Goal: Task Accomplishment & Management: Manage account settings

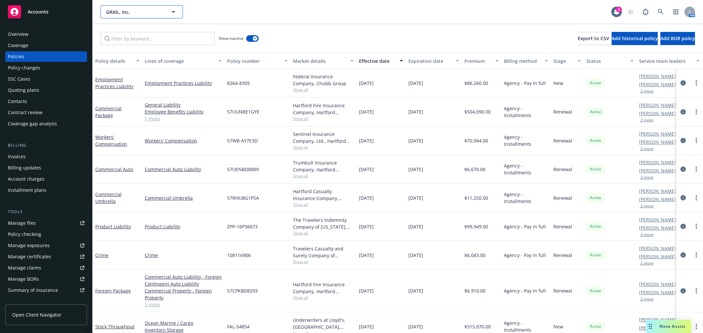
click at [143, 5] on button "GRAIL, Inc." at bounding box center [141, 11] width 82 height 13
type input "w"
type input "qunice"
click at [658, 13] on icon at bounding box center [660, 12] width 6 height 6
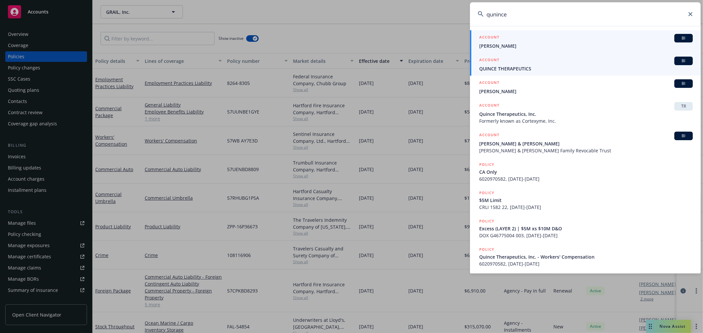
type input "qunince"
click at [543, 64] on div "ACCOUNT BI" at bounding box center [585, 61] width 213 height 9
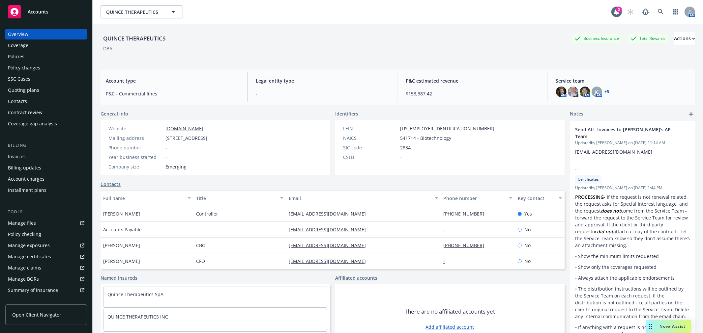
click at [43, 157] on div "Invoices" at bounding box center [46, 157] width 76 height 11
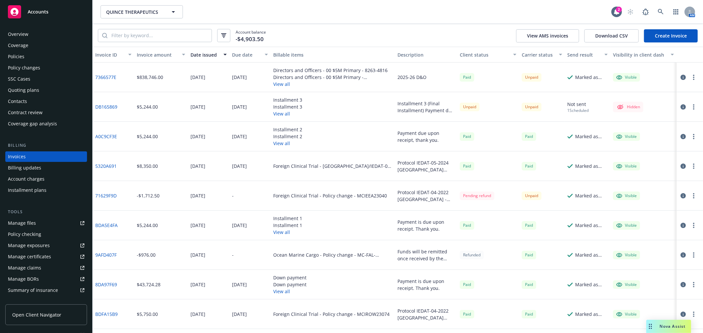
click at [693, 108] on icon "button" at bounding box center [693, 106] width 1 height 5
click at [654, 121] on link "Edit invoice" at bounding box center [650, 120] width 84 height 13
click at [283, 114] on button "View all" at bounding box center [287, 113] width 29 height 7
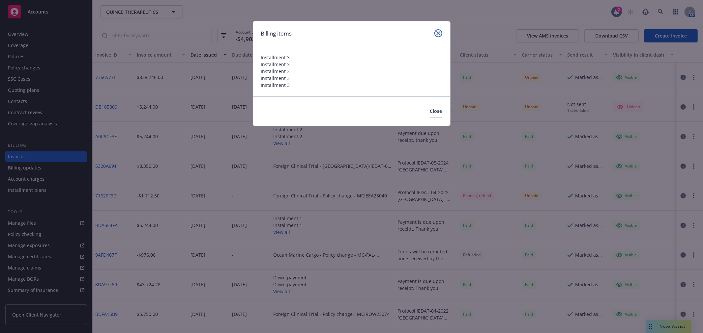
click at [437, 31] on icon "close" at bounding box center [438, 33] width 4 height 4
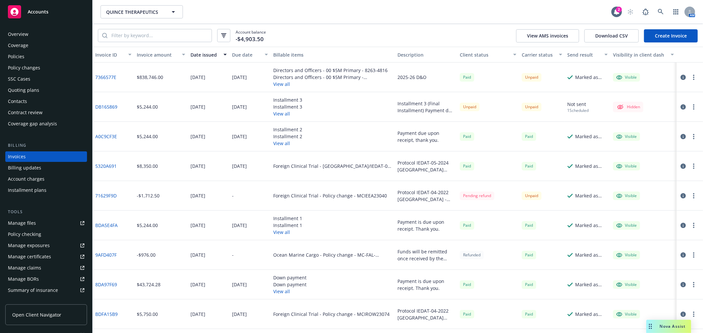
click at [690, 106] on button "button" at bounding box center [693, 107] width 8 height 8
click at [647, 121] on icon at bounding box center [646, 120] width 4 height 4
click at [150, 14] on span "QUINCE THERAPEUTICS" at bounding box center [134, 12] width 57 height 7
type input "tempes"
drag, startPoint x: 670, startPoint y: 8, endPoint x: 664, endPoint y: 8, distance: 5.6
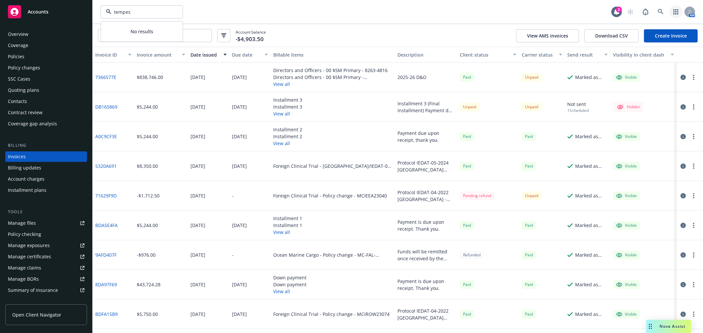
click at [670, 8] on button "button" at bounding box center [675, 11] width 13 height 13
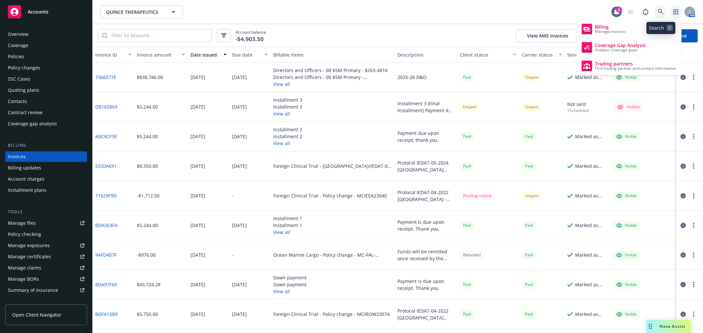
click at [660, 10] on icon at bounding box center [660, 12] width 6 height 6
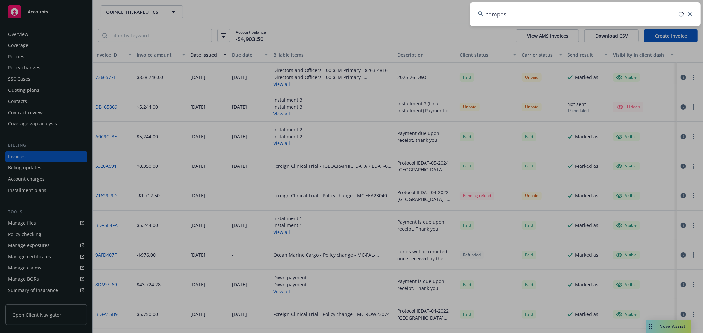
type input "tempest"
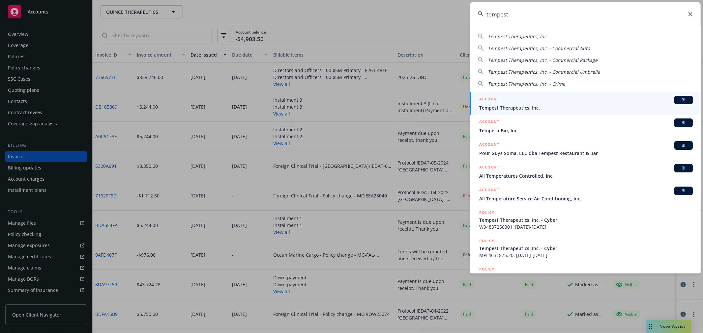
click at [528, 106] on span "Tempest Therapeutics, Inc." at bounding box center [585, 107] width 213 height 7
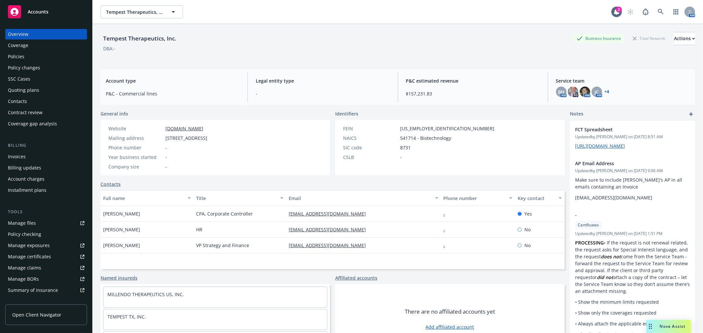
click at [36, 156] on div "Invoices" at bounding box center [46, 157] width 76 height 11
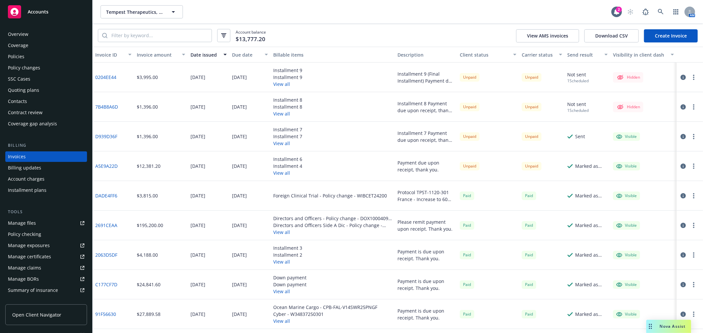
click at [585, 14] on div "Tempest Therapeutics, Inc. Tempest Therapeutics, Inc." at bounding box center [355, 11] width 511 height 13
click at [285, 174] on button "View all" at bounding box center [287, 173] width 29 height 7
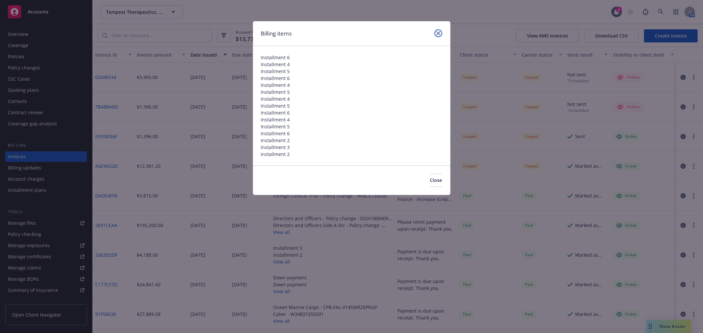
click at [437, 32] on icon "close" at bounding box center [438, 33] width 4 height 4
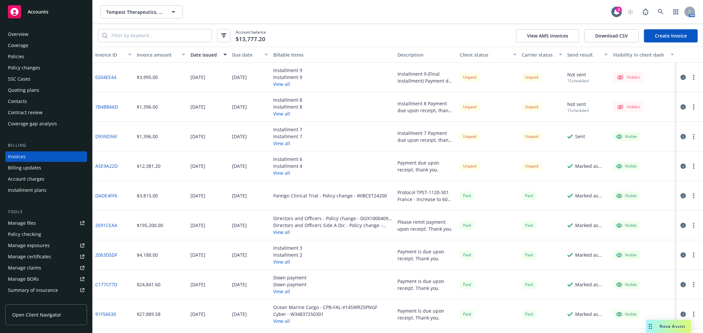
click at [283, 143] on button "View all" at bounding box center [287, 143] width 29 height 7
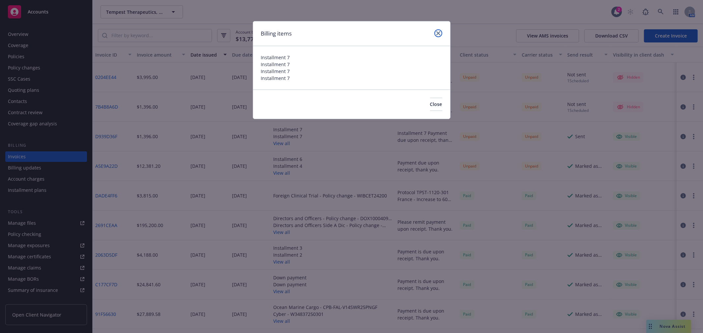
click at [438, 32] on icon "close" at bounding box center [438, 33] width 4 height 4
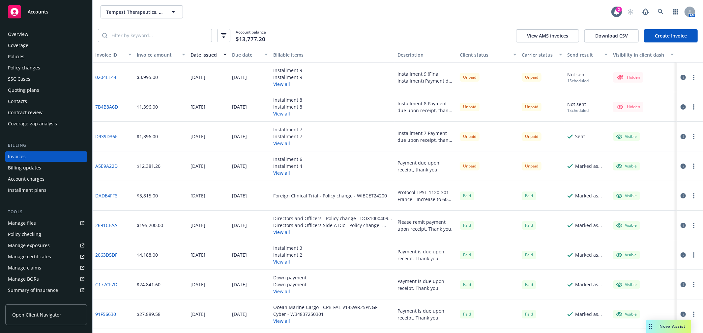
click at [282, 113] on button "View all" at bounding box center [287, 113] width 29 height 7
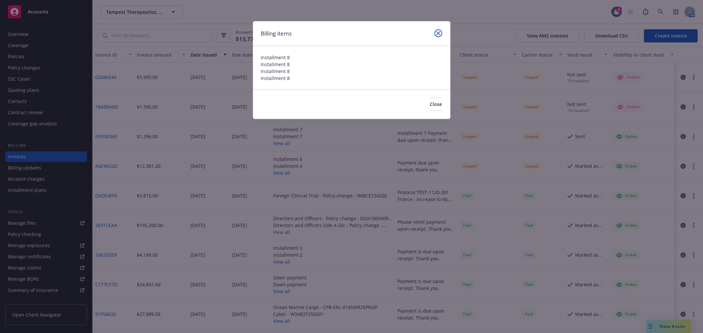
click at [438, 35] on icon "close" at bounding box center [438, 33] width 4 height 4
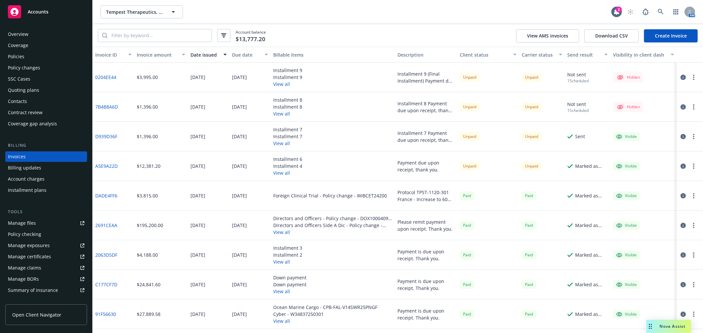
click at [280, 84] on button "View all" at bounding box center [287, 84] width 29 height 7
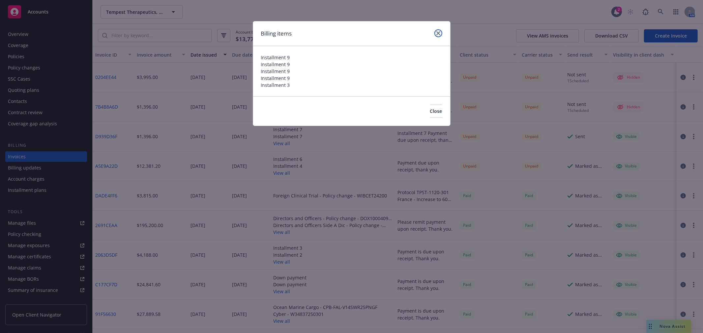
click at [439, 31] on icon "close" at bounding box center [438, 33] width 4 height 4
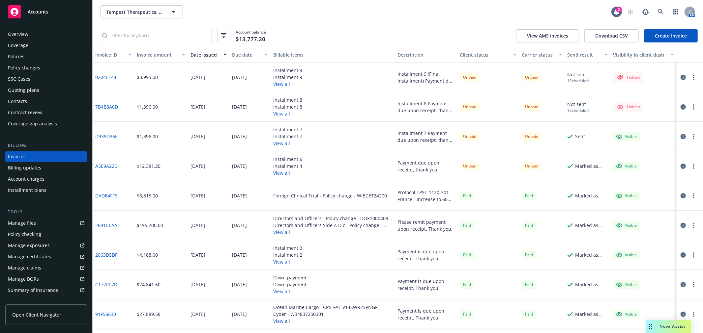
click at [97, 164] on link "A5E9A22D" at bounding box center [106, 166] width 22 height 7
click at [103, 137] on link "D939D36F" at bounding box center [106, 136] width 22 height 7
click at [104, 107] on link "7B4B8A6D" at bounding box center [106, 106] width 23 height 7
click at [149, 9] on span "Tempest Therapeutics, Inc." at bounding box center [134, 12] width 57 height 7
type input "grail"
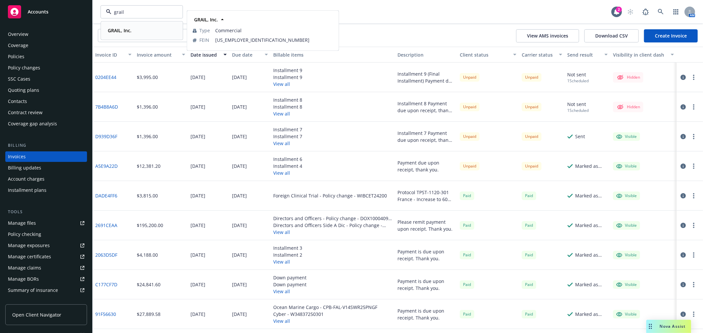
click at [137, 29] on div "GRAIL, Inc." at bounding box center [141, 31] width 73 height 10
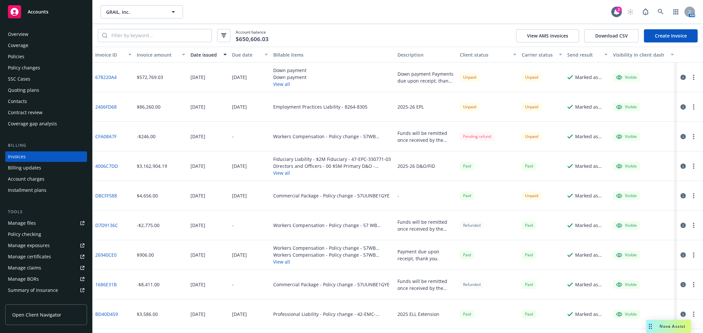
click at [30, 54] on div "Policies" at bounding box center [46, 56] width 76 height 11
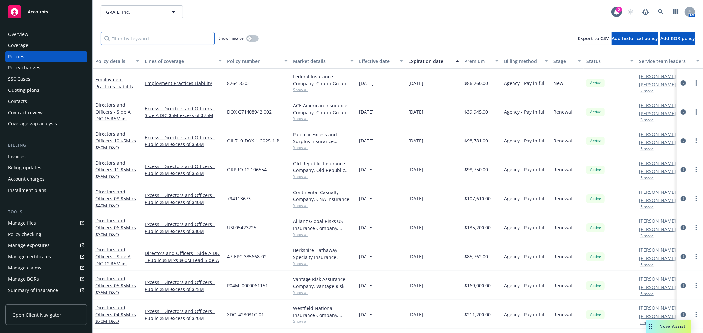
click at [153, 40] on input "Filter by keyword..." at bounding box center [157, 38] width 114 height 13
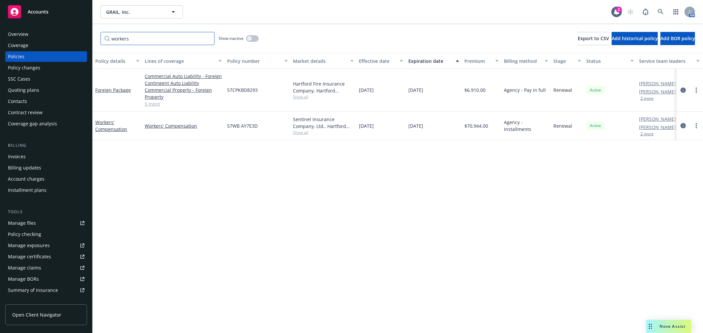
type input "workers"
click at [252, 35] on button "button" at bounding box center [252, 38] width 13 height 7
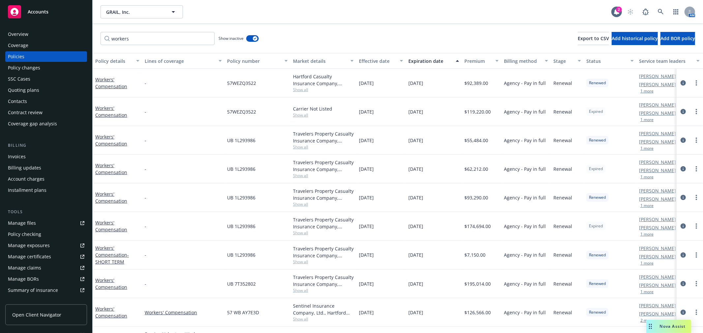
click at [379, 62] on div "Effective date" at bounding box center [377, 61] width 37 height 7
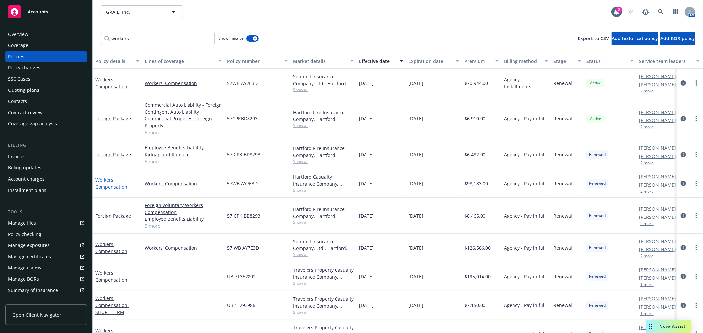
click at [110, 181] on link "Workers' Compensation" at bounding box center [111, 183] width 32 height 13
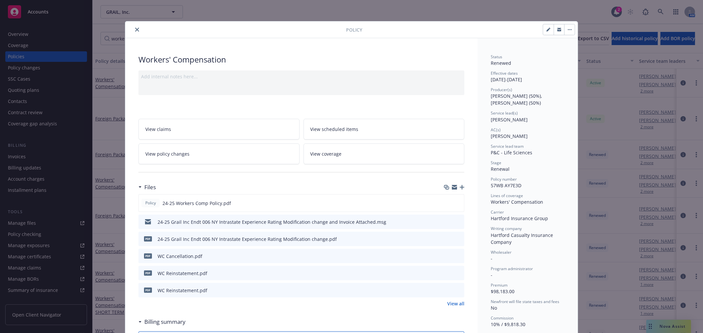
click at [209, 157] on link "View policy changes" at bounding box center [218, 154] width 161 height 21
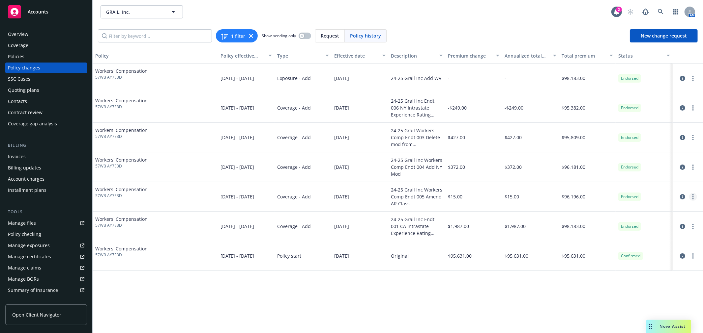
click at [695, 196] on link "more" at bounding box center [693, 197] width 8 height 8
click at [629, 248] on link "Edit billing info" at bounding box center [639, 249] width 113 height 13
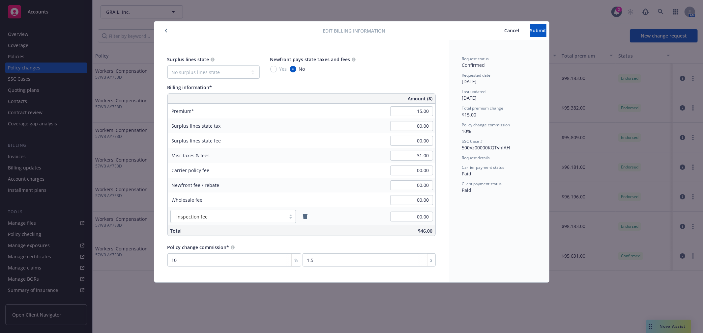
click at [504, 31] on span "Cancel" at bounding box center [511, 30] width 15 height 6
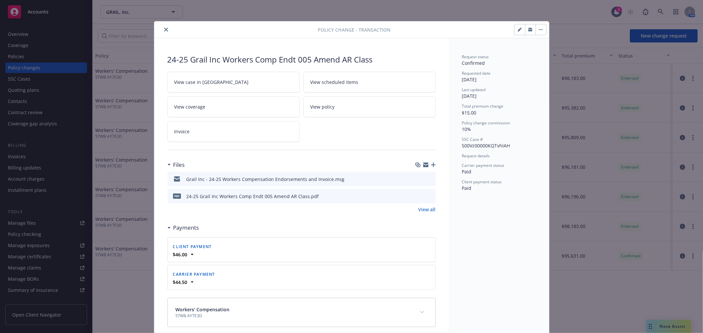
click at [428, 194] on icon "preview file" at bounding box center [429, 196] width 6 height 5
click at [164, 29] on icon "close" at bounding box center [166, 30] width 4 height 4
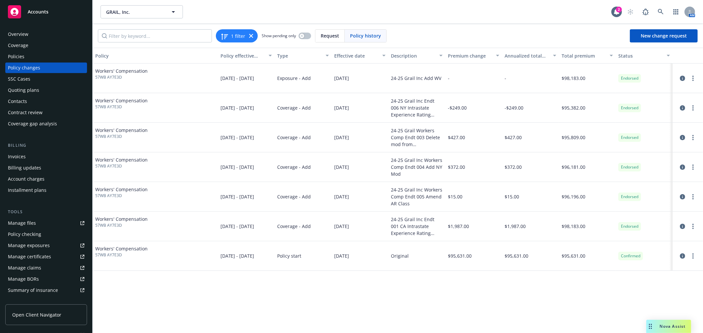
click at [46, 56] on div "Policies" at bounding box center [46, 56] width 76 height 11
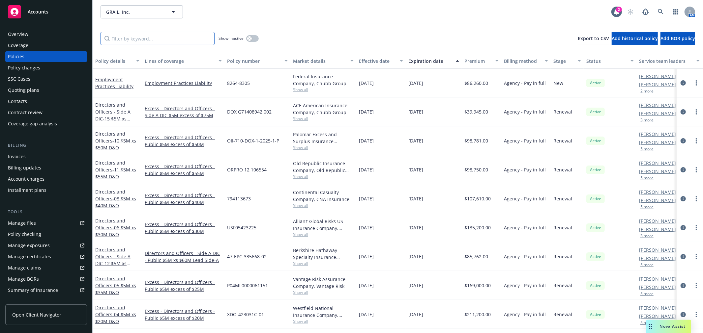
click at [129, 44] on input "Filter by keyword..." at bounding box center [157, 38] width 114 height 13
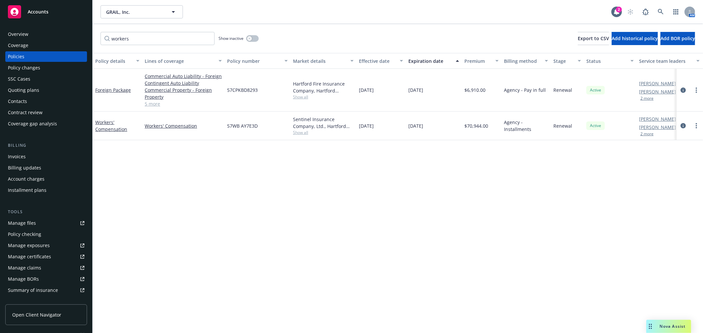
click at [246, 34] on div "Show inactive" at bounding box center [238, 38] width 40 height 13
click at [252, 38] on button "button" at bounding box center [252, 38] width 13 height 7
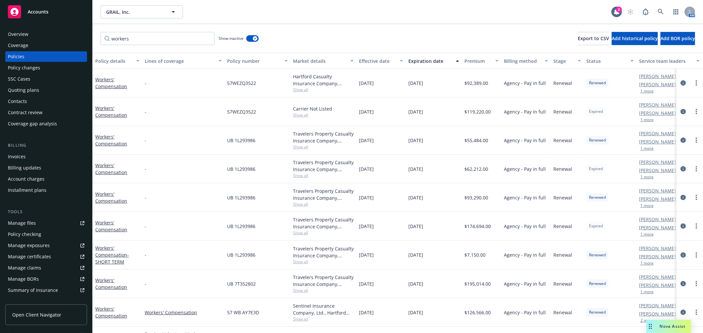
click at [379, 62] on div "Effective date" at bounding box center [377, 61] width 37 height 7
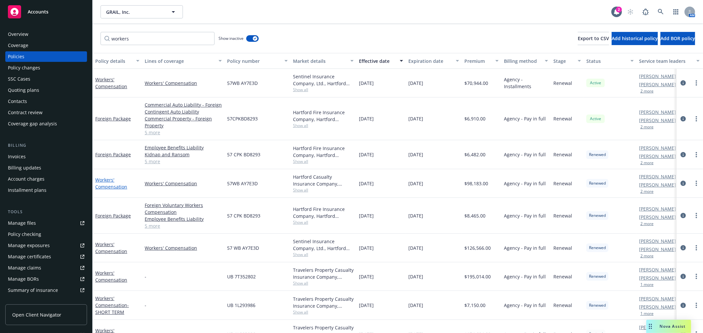
click at [105, 186] on link "Workers' Compensation" at bounding box center [111, 183] width 32 height 13
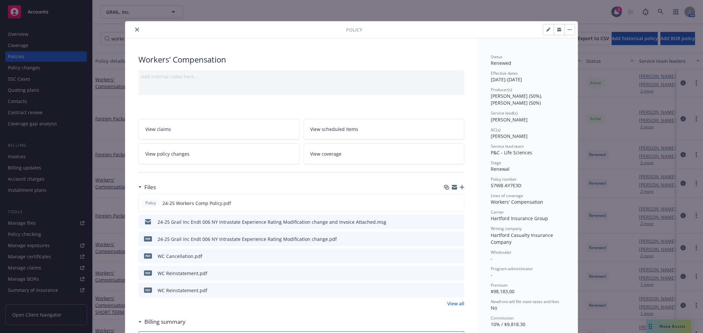
scroll to position [20, 0]
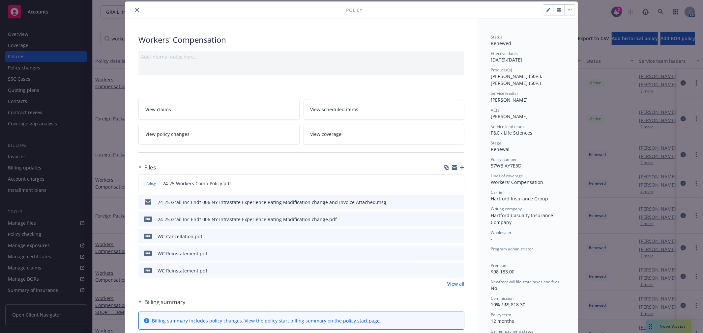
click at [456, 254] on icon "preview file" at bounding box center [458, 253] width 6 height 5
click at [135, 8] on icon "close" at bounding box center [137, 10] width 4 height 4
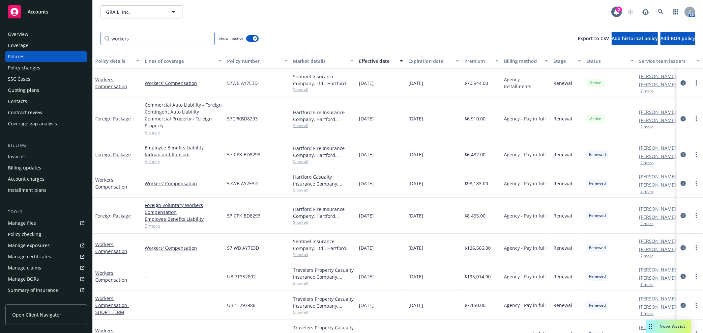
drag, startPoint x: 133, startPoint y: 38, endPoint x: 97, endPoint y: 36, distance: 36.3
click at [97, 36] on div "workers Show inactive Export to CSV Add historical policy Add BOR policy" at bounding box center [398, 38] width 610 height 29
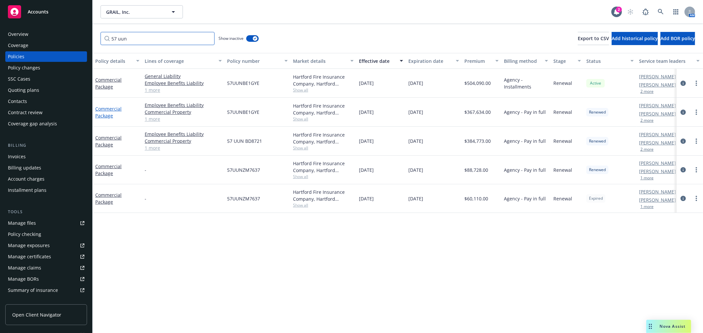
type input "57 uun"
click at [110, 110] on link "Commercial Package" at bounding box center [108, 112] width 26 height 13
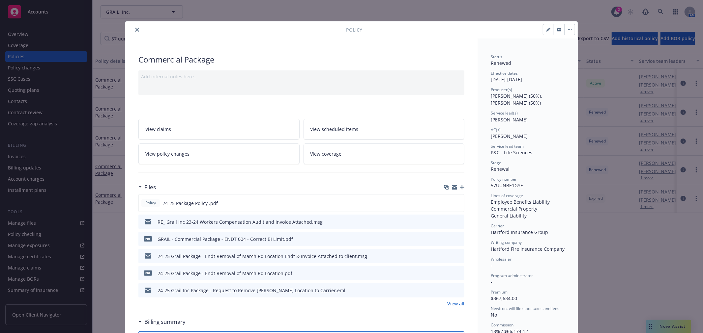
click at [174, 153] on span "View policy changes" at bounding box center [167, 154] width 44 height 7
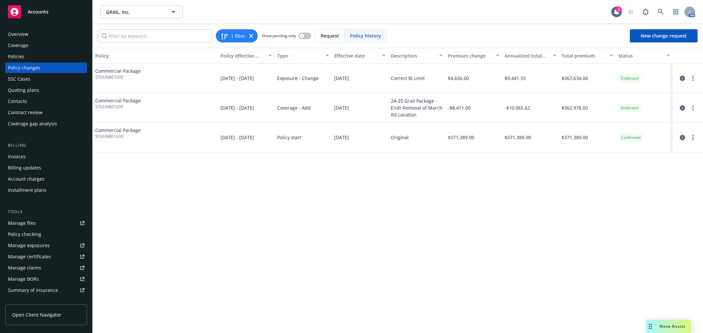
click at [139, 75] on span "57UUNBE1GYE" at bounding box center [117, 77] width 45 height 6
click at [680, 79] on icon "circleInformation" at bounding box center [681, 78] width 5 height 5
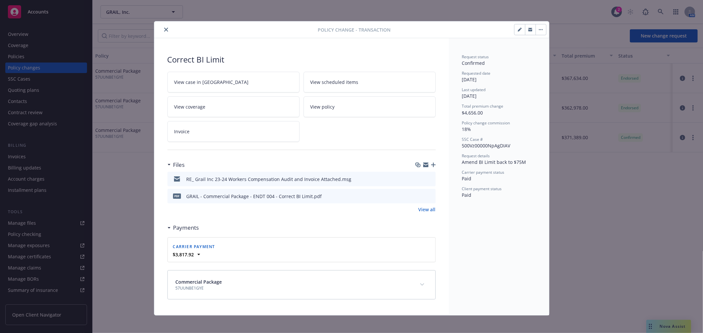
click at [428, 195] on icon "preview file" at bounding box center [429, 196] width 6 height 5
click at [162, 27] on button "close" at bounding box center [166, 30] width 8 height 8
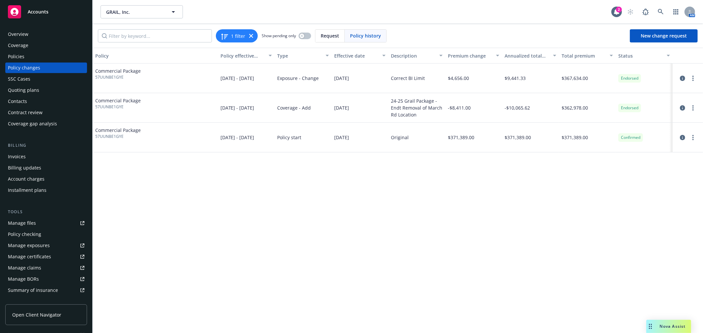
drag, startPoint x: 19, startPoint y: 56, endPoint x: 82, endPoint y: 55, distance: 62.9
click at [19, 56] on div "Policies" at bounding box center [16, 56] width 16 height 11
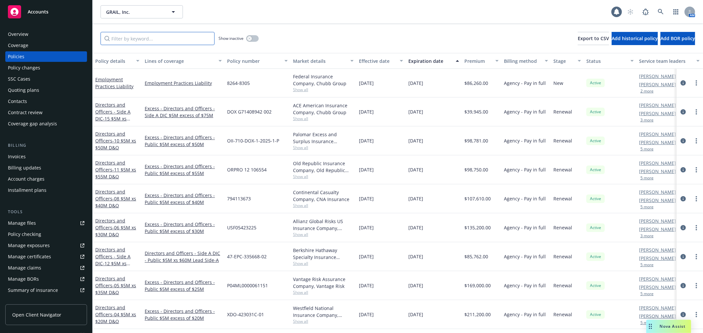
click at [174, 37] on input "Filter by keyword..." at bounding box center [157, 38] width 114 height 13
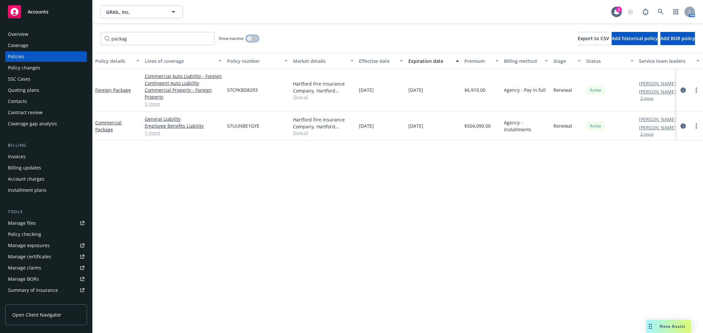
click at [253, 38] on button "button" at bounding box center [252, 38] width 13 height 7
click at [373, 59] on div "Effective date" at bounding box center [377, 61] width 37 height 7
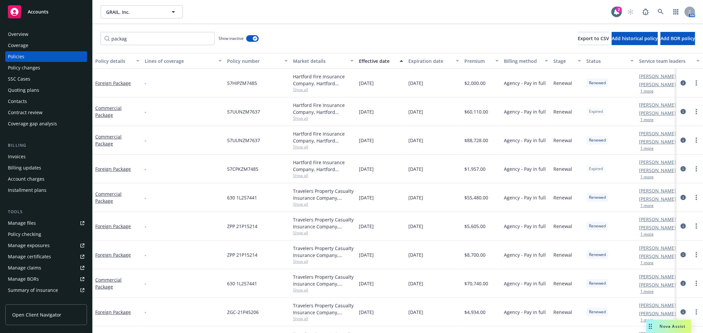
click at [373, 59] on div "Effective date" at bounding box center [377, 61] width 37 height 7
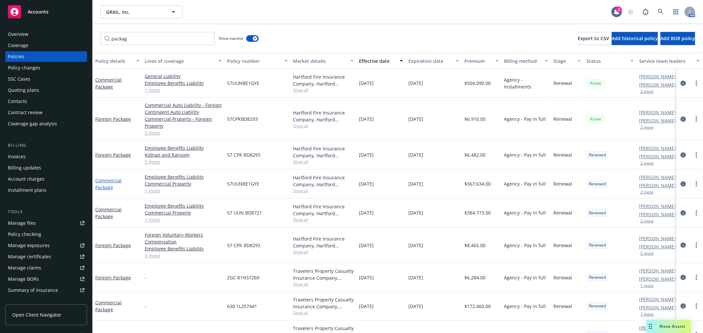
click at [106, 185] on link "Commercial Package" at bounding box center [108, 184] width 26 height 13
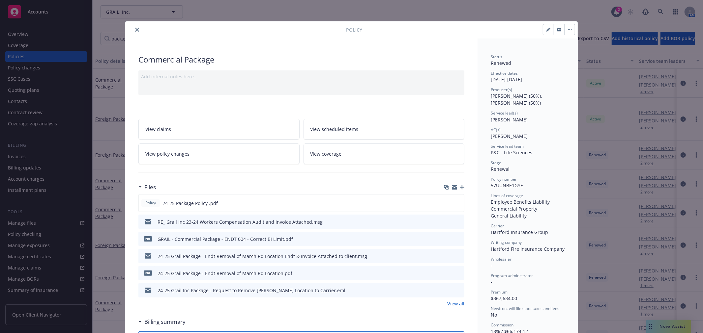
scroll to position [20, 0]
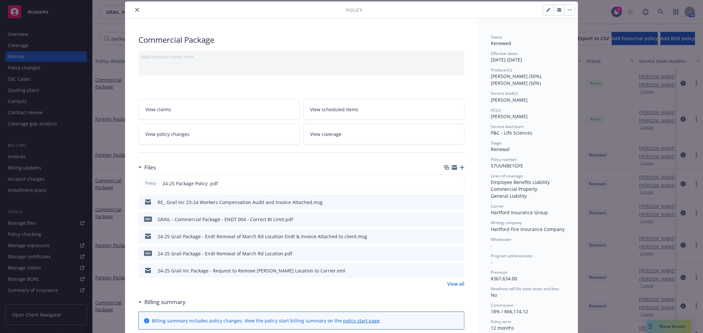
click at [455, 217] on icon "preview file" at bounding box center [458, 219] width 6 height 5
click at [135, 10] on icon "close" at bounding box center [137, 10] width 4 height 4
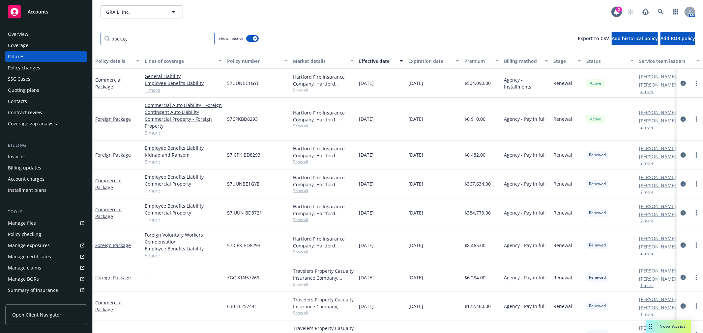
click at [148, 41] on input "packag" at bounding box center [157, 38] width 114 height 13
drag, startPoint x: 148, startPoint y: 41, endPoint x: 33, endPoint y: 41, distance: 114.6
click at [33, 41] on div "Accounts Overview Coverage Policies Policy changes SSC Cases Quoting plans Cont…" at bounding box center [351, 166] width 703 height 333
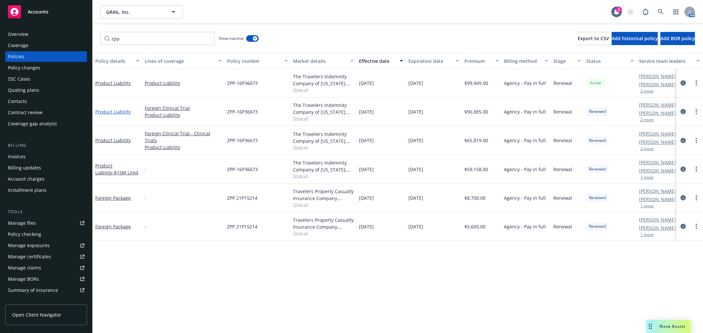
click at [112, 111] on link "Product Liability" at bounding box center [113, 112] width 36 height 6
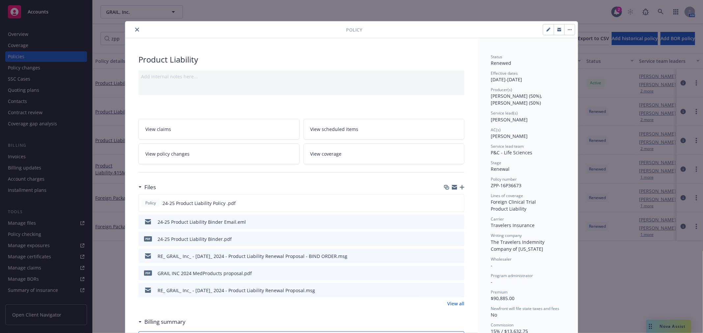
drag, startPoint x: 135, startPoint y: 30, endPoint x: 128, endPoint y: 32, distance: 8.0
click at [135, 30] on icon "close" at bounding box center [137, 30] width 4 height 4
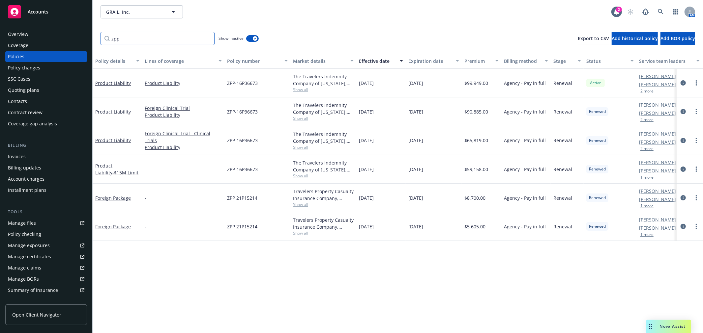
drag, startPoint x: 116, startPoint y: 40, endPoint x: 99, endPoint y: 41, distance: 16.8
click at [99, 41] on div "zpp Show inactive Export to CSV Add historical policy Add BOR policy" at bounding box center [398, 38] width 610 height 29
type input "p"
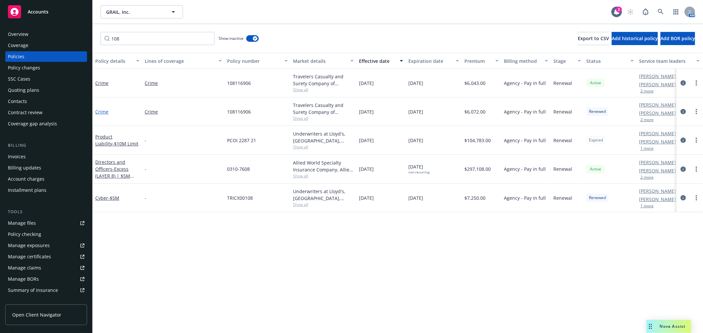
click at [105, 113] on link "Crime" at bounding box center [101, 112] width 13 height 6
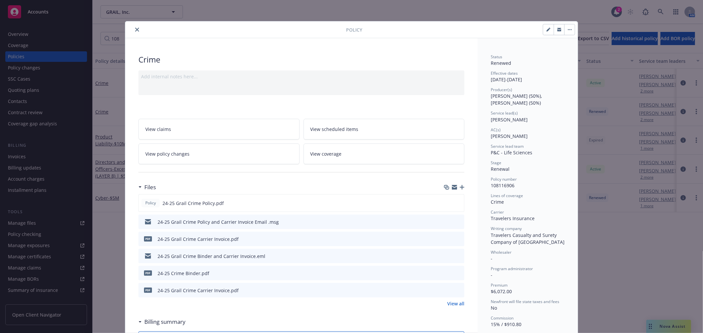
click at [135, 30] on icon "close" at bounding box center [137, 30] width 4 height 4
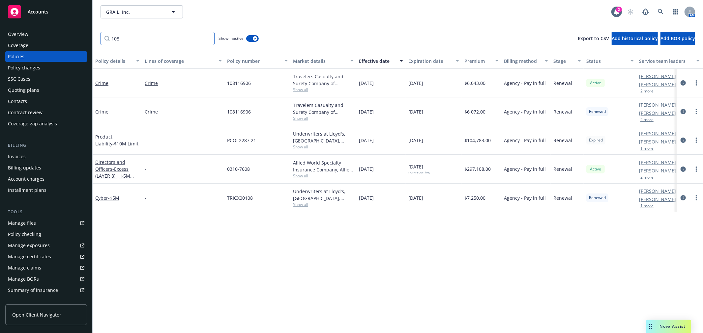
drag, startPoint x: 128, startPoint y: 41, endPoint x: 77, endPoint y: 36, distance: 51.6
click at [77, 36] on div "Accounts Overview Coverage Policies Policy changes SSC Cases Quoting plans Cont…" at bounding box center [351, 166] width 703 height 333
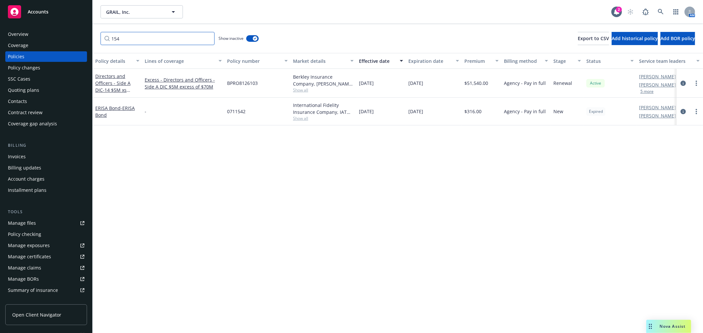
drag, startPoint x: 148, startPoint y: 41, endPoint x: 18, endPoint y: 24, distance: 130.9
click at [18, 24] on div "Accounts Overview Coverage Policies Policy changes SSC Cases Quoting plans Cont…" at bounding box center [351, 166] width 703 height 333
drag, startPoint x: 134, startPoint y: 42, endPoint x: 19, endPoint y: 29, distance: 115.7
click at [19, 30] on div "Accounts Overview Coverage Policies Policy changes SSC Cases Quoting plans Cont…" at bounding box center [351, 166] width 703 height 333
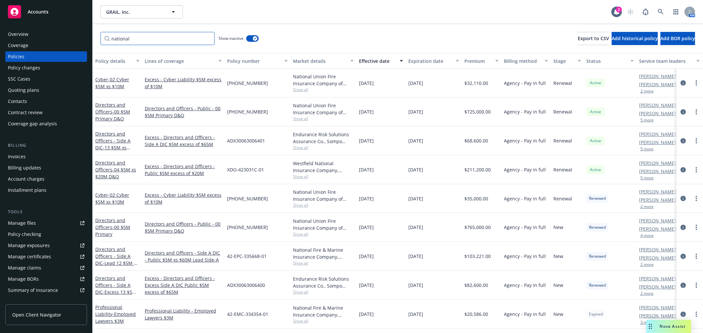
drag, startPoint x: 147, startPoint y: 36, endPoint x: -69, endPoint y: 17, distance: 216.3
click at [0, 17] on html "Accounts Overview Coverage Policies Policy changes SSC Cases Quoting plans Cont…" at bounding box center [351, 166] width 703 height 333
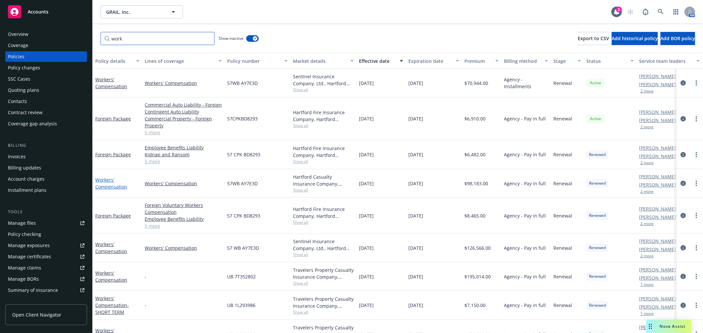
type input "work"
click at [116, 187] on link "Workers' Compensation" at bounding box center [111, 183] width 32 height 13
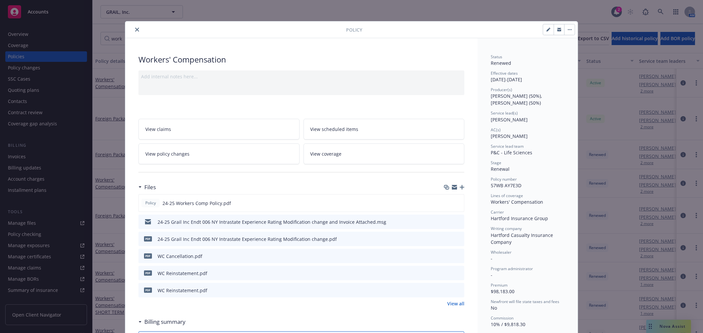
click at [455, 239] on icon "preview file" at bounding box center [458, 238] width 6 height 5
click at [207, 154] on link "View policy changes" at bounding box center [218, 154] width 161 height 21
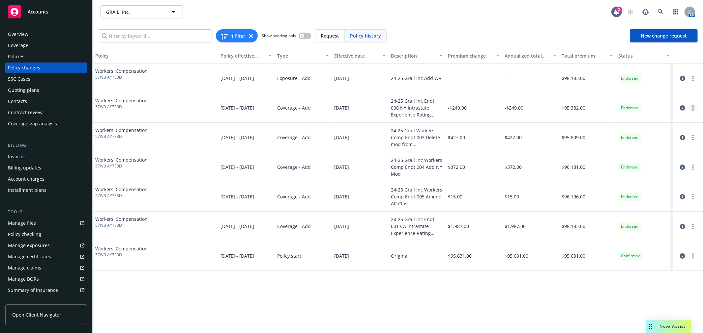
click at [691, 109] on link "more" at bounding box center [693, 108] width 8 height 8
click at [637, 165] on link "Edit billing info" at bounding box center [639, 160] width 113 height 13
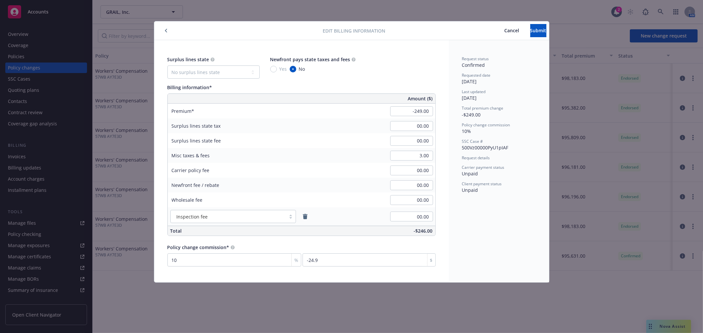
click at [504, 31] on span "Cancel" at bounding box center [511, 30] width 15 height 6
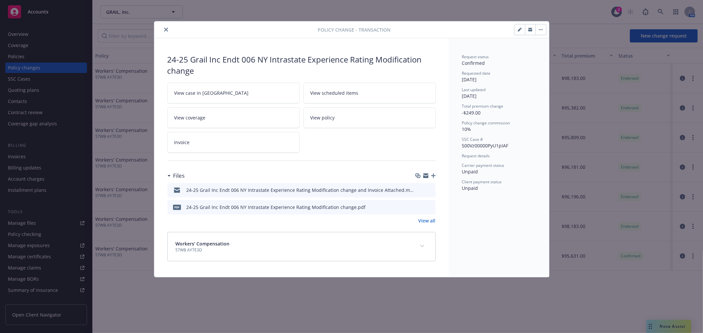
click at [162, 30] on button "close" at bounding box center [166, 30] width 8 height 8
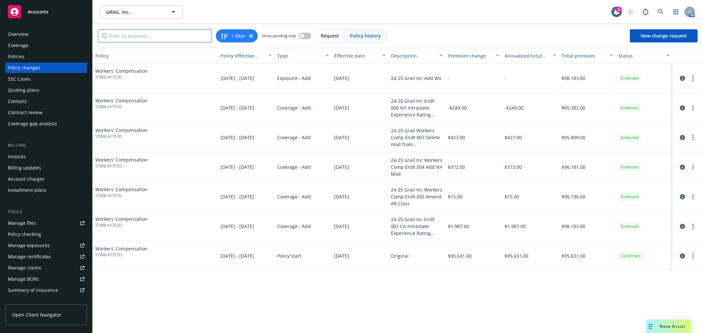
click at [148, 38] on input "Filter by keyword..." at bounding box center [155, 35] width 114 height 13
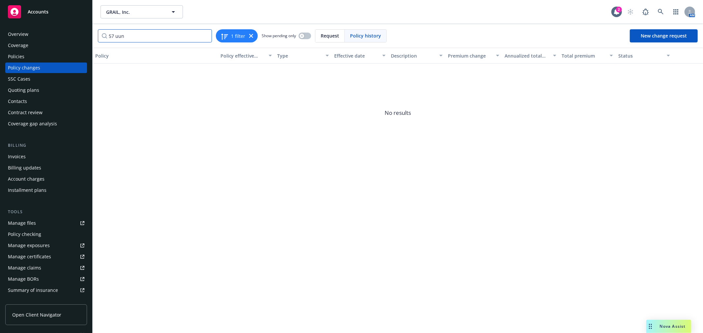
type input "57 uun"
click at [41, 57] on div "Policies" at bounding box center [46, 56] width 76 height 11
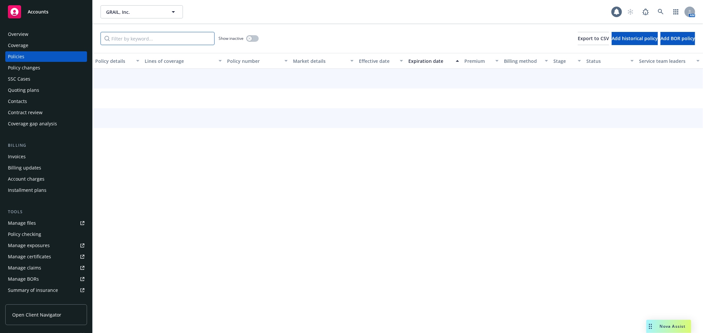
click at [141, 42] on input "Filter by keyword..." at bounding box center [157, 38] width 114 height 13
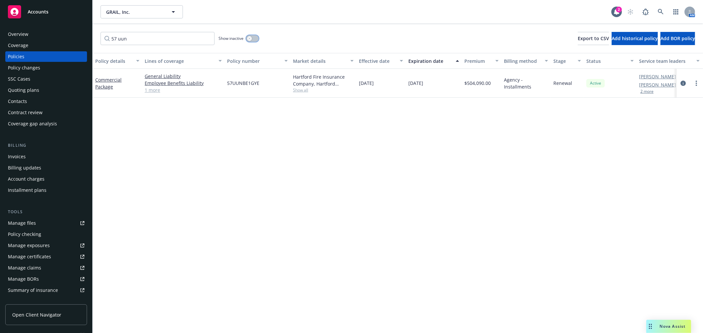
click at [251, 35] on button "button" at bounding box center [252, 38] width 13 height 7
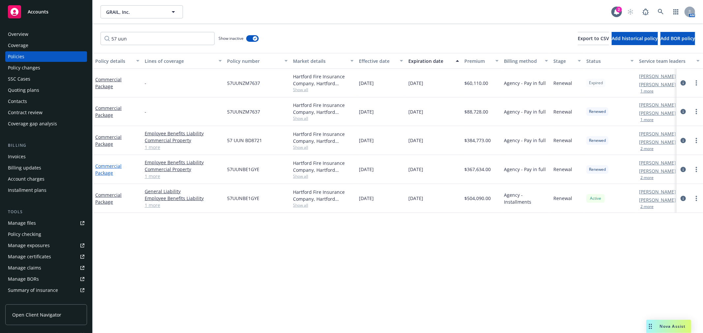
click at [107, 172] on link "Commercial Package" at bounding box center [108, 169] width 26 height 13
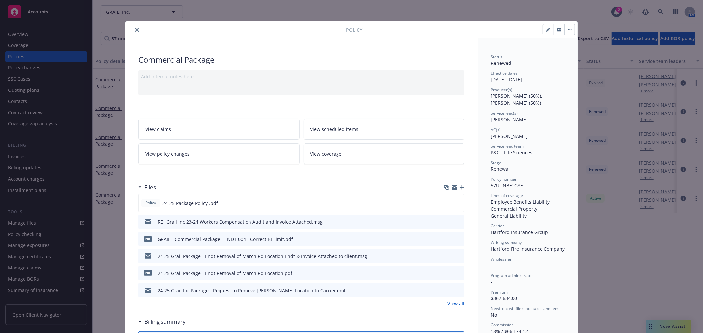
scroll to position [20, 0]
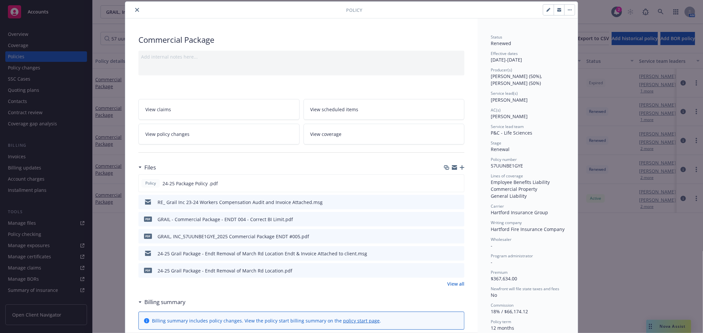
click at [136, 11] on icon "close" at bounding box center [137, 10] width 4 height 4
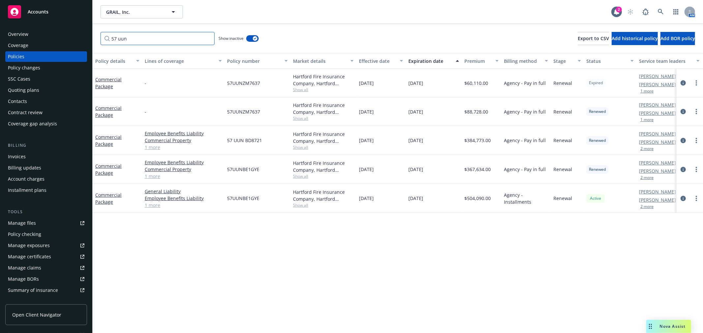
drag, startPoint x: 150, startPoint y: 42, endPoint x: -60, endPoint y: 2, distance: 214.1
click at [0, 2] on html "Accounts Overview Coverage Policies Policy changes SSC Cases Quoting plans Cont…" at bounding box center [351, 166] width 703 height 333
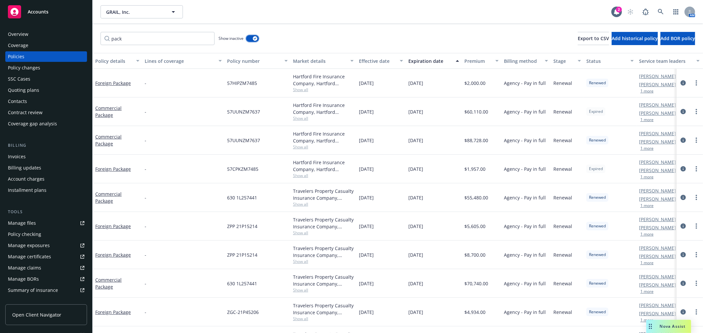
click at [255, 38] on icon "button" at bounding box center [255, 39] width 3 height 2
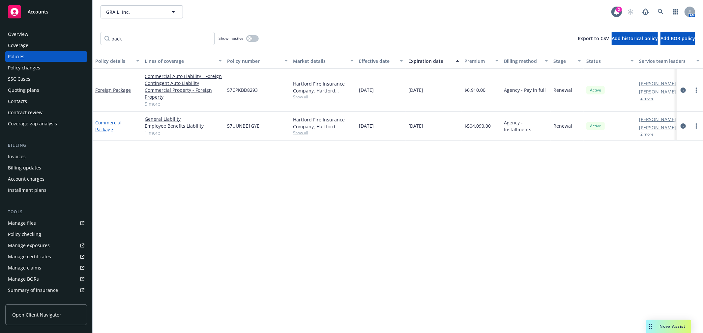
click at [104, 124] on link "Commercial Package" at bounding box center [108, 126] width 26 height 13
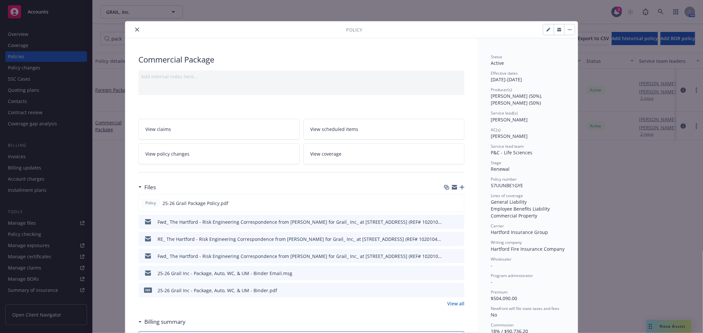
click at [133, 28] on button "close" at bounding box center [137, 30] width 8 height 8
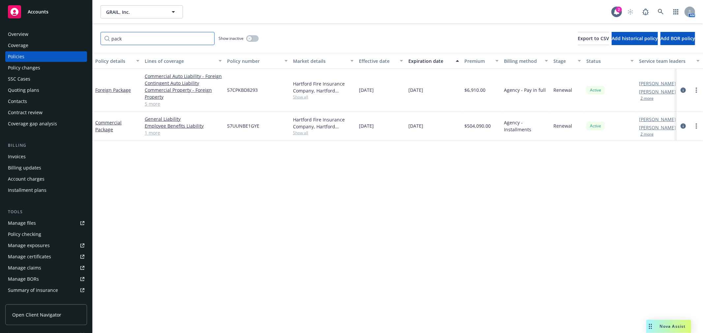
drag, startPoint x: 135, startPoint y: 40, endPoint x: 10, endPoint y: 36, distance: 125.2
click at [10, 36] on div "Accounts Overview Coverage Policies Policy changes SSC Cases Quoting plans Cont…" at bounding box center [351, 166] width 703 height 333
click at [120, 125] on link "Commercial Auto" at bounding box center [114, 126] width 38 height 6
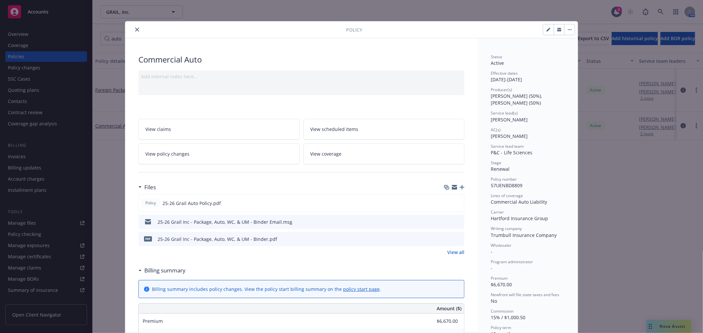
drag, startPoint x: 134, startPoint y: 28, endPoint x: 133, endPoint y: 34, distance: 5.9
click at [135, 28] on icon "close" at bounding box center [137, 30] width 4 height 4
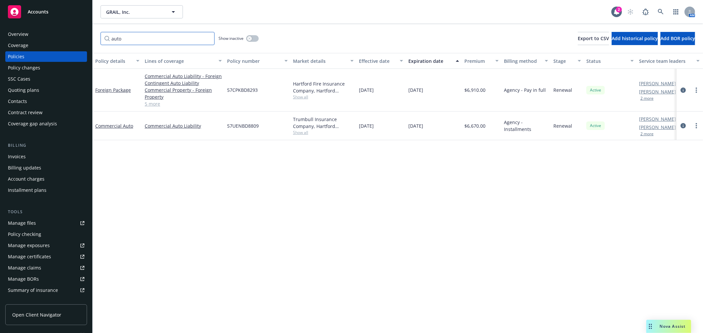
drag, startPoint x: 131, startPoint y: 42, endPoint x: 54, endPoint y: 34, distance: 77.5
click at [54, 36] on div "Accounts Overview Coverage Policies Policy changes SSC Cases Quoting plans Cont…" at bounding box center [351, 166] width 703 height 333
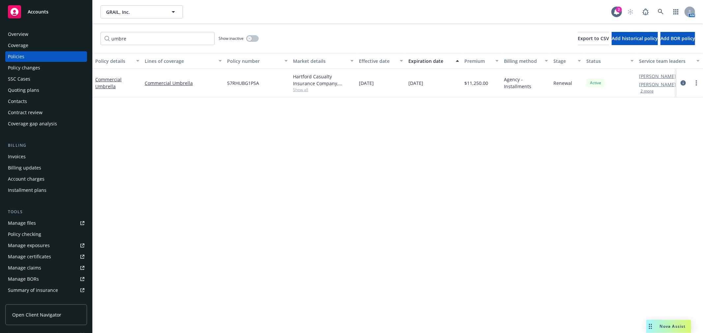
click at [114, 83] on div "Commercial Umbrella" at bounding box center [117, 83] width 44 height 14
click at [112, 79] on link "Commercial Umbrella" at bounding box center [108, 82] width 26 height 13
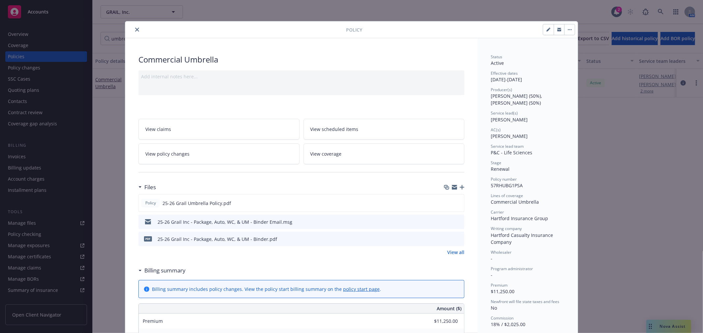
drag, startPoint x: 136, startPoint y: 29, endPoint x: 128, endPoint y: 39, distance: 13.3
click at [136, 29] on button "close" at bounding box center [137, 30] width 8 height 8
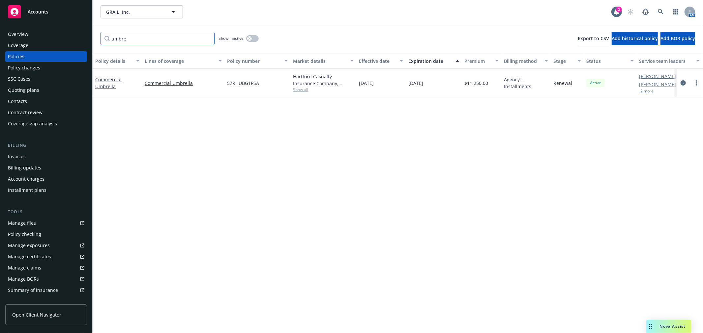
drag, startPoint x: 127, startPoint y: 40, endPoint x: 43, endPoint y: 31, distance: 84.5
click at [42, 32] on div "Accounts Overview Coverage Policies Policy changes SSC Cases Quoting plans Cont…" at bounding box center [351, 166] width 703 height 333
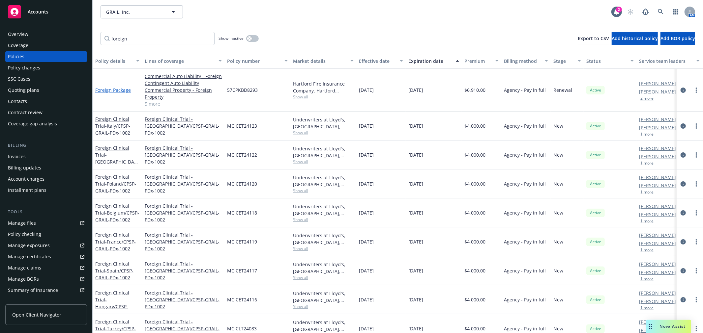
click at [119, 89] on link "Foreign Package" at bounding box center [113, 90] width 36 height 6
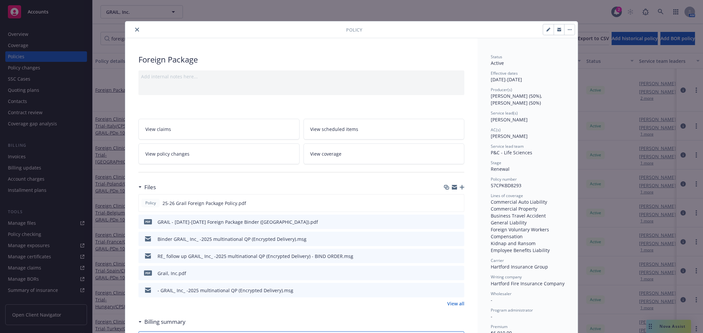
click at [135, 28] on icon "close" at bounding box center [137, 30] width 4 height 4
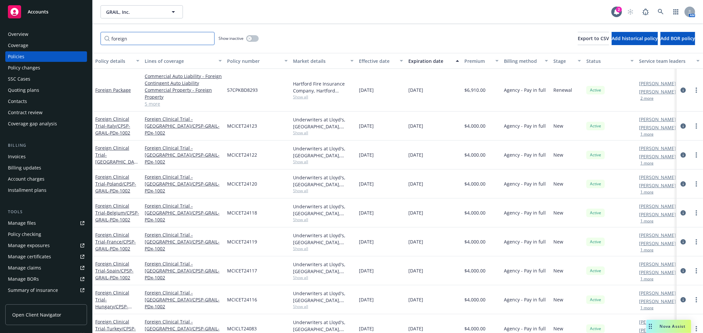
drag, startPoint x: 136, startPoint y: 41, endPoint x: 28, endPoint y: 37, distance: 108.4
click at [28, 38] on div "Accounts Overview Coverage Policies Policy changes SSC Cases Quoting plans Cont…" at bounding box center [351, 166] width 703 height 333
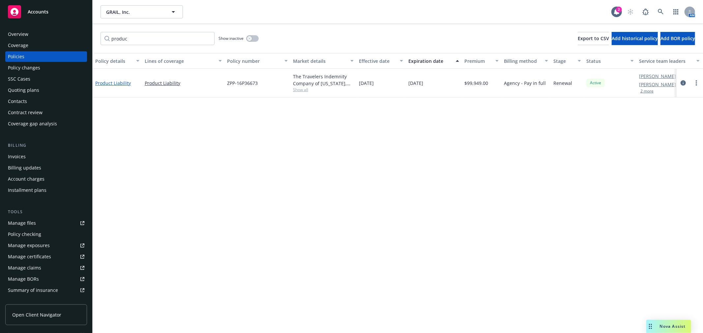
click at [108, 80] on link "Product Liability" at bounding box center [113, 83] width 36 height 6
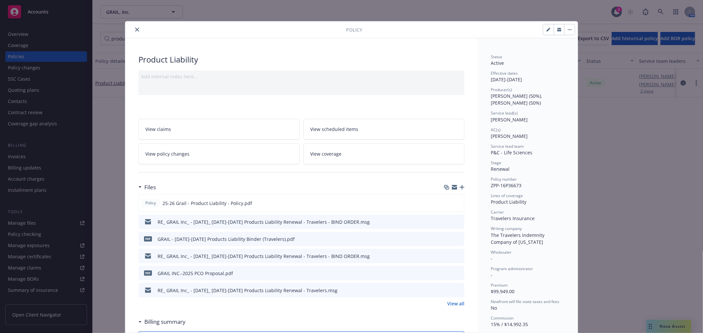
click at [136, 30] on icon "close" at bounding box center [137, 30] width 4 height 4
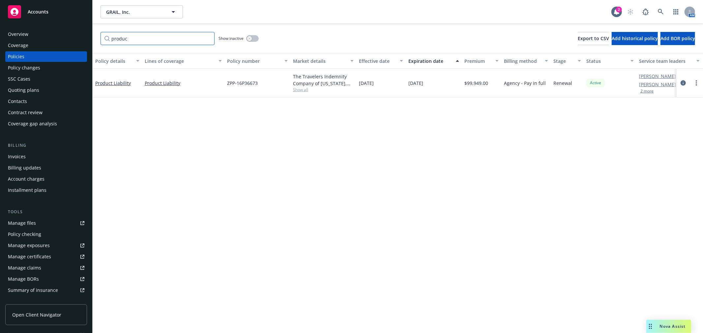
drag, startPoint x: 162, startPoint y: 38, endPoint x: 35, endPoint y: 35, distance: 126.8
click at [35, 35] on div "Accounts Overview Coverage Policies Policy changes SSC Cases Quoting plans Cont…" at bounding box center [351, 166] width 703 height 333
type input "709"
click at [257, 38] on button "button" at bounding box center [252, 38] width 13 height 7
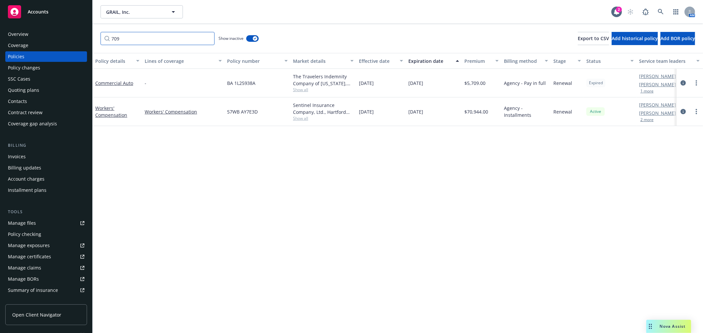
click at [179, 34] on input "709" at bounding box center [157, 38] width 114 height 13
drag, startPoint x: 179, startPoint y: 34, endPoint x: -4, endPoint y: 32, distance: 182.5
click at [0, 32] on html "Accounts Overview Coverage Policies Policy changes SSC Cases Quoting plans Cont…" at bounding box center [351, 166] width 703 height 333
click at [208, 40] on input "709" at bounding box center [157, 38] width 114 height 13
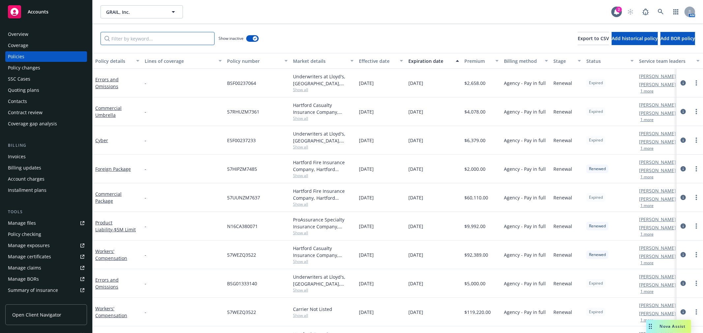
click at [127, 38] on input "Filter by keyword..." at bounding box center [157, 38] width 114 height 13
click at [255, 39] on icon "button" at bounding box center [255, 39] width 3 height 2
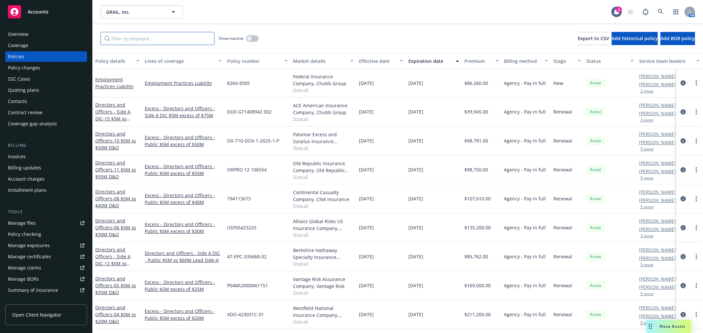
click at [148, 39] on input "Filter by keyword..." at bounding box center [157, 38] width 114 height 13
click at [162, 42] on input "Filter by keyword..." at bounding box center [157, 38] width 114 height 13
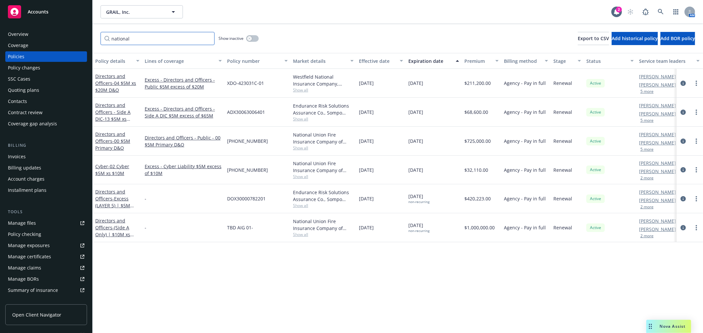
type input "national"
click at [256, 38] on button "button" at bounding box center [252, 38] width 13 height 7
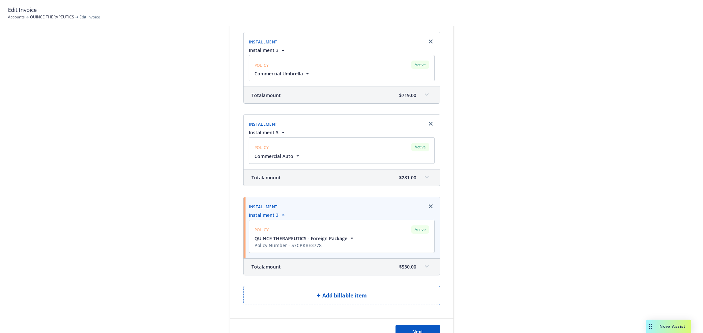
scroll to position [311, 0]
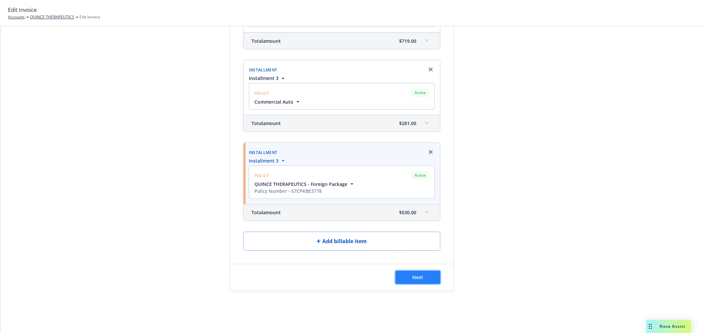
click at [412, 274] on span "Next" at bounding box center [417, 277] width 11 height 6
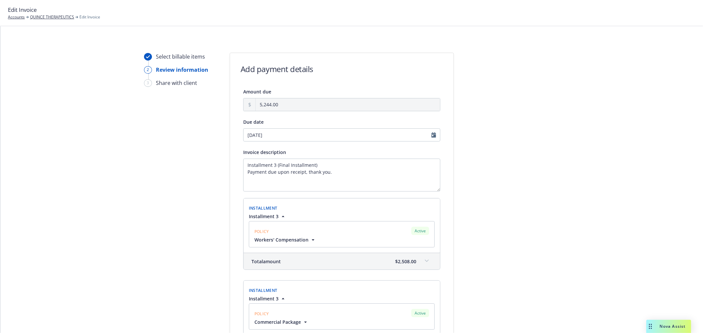
scroll to position [329, 0]
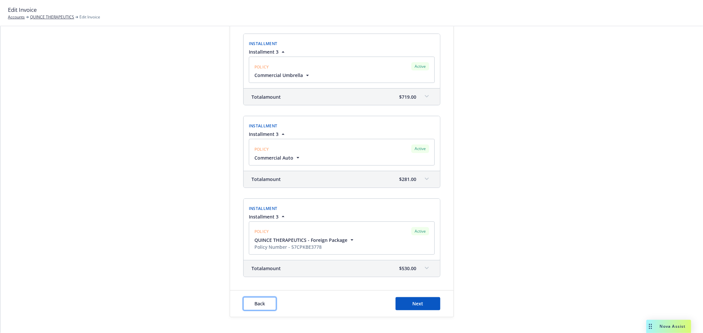
click at [263, 308] on button "Back" at bounding box center [259, 303] width 33 height 13
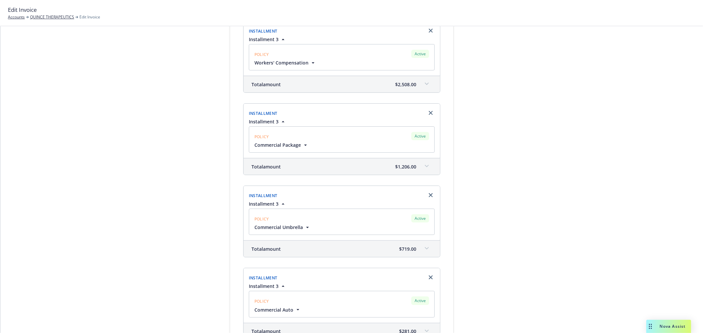
scroll to position [0, 0]
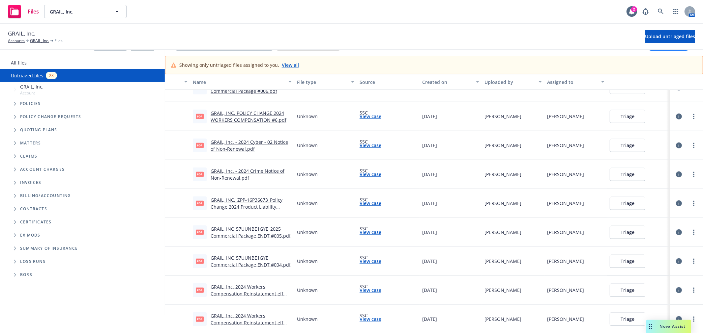
scroll to position [18, 0]
click at [242, 318] on div "GRAIL, Inc. 2024 Workers Compensation Reinstatement eff 05-19-25.pdf" at bounding box center [250, 319] width 81 height 14
click at [242, 315] on link "GRAIL, Inc. 2024 Workers Compensation Reinstatement eff 05-19-25.pdf" at bounding box center [246, 323] width 72 height 20
click at [689, 315] on link "more" at bounding box center [693, 319] width 8 height 8
click at [666, 255] on link "Archive" at bounding box center [663, 257] width 58 height 13
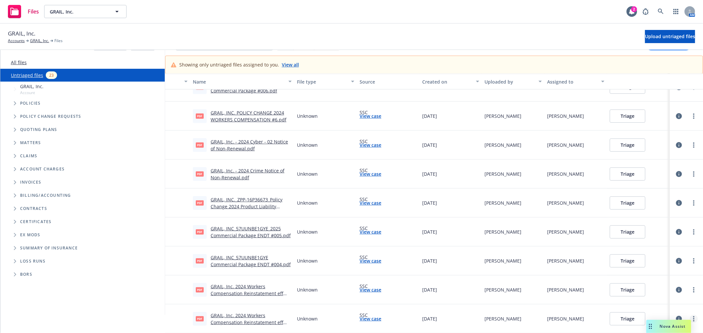
click at [689, 316] on link "more" at bounding box center [693, 319] width 8 height 8
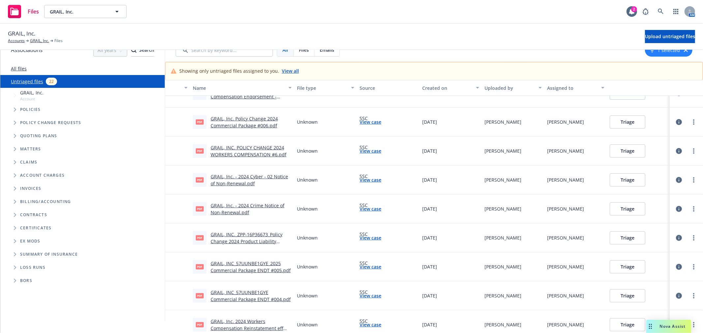
scroll to position [18, 0]
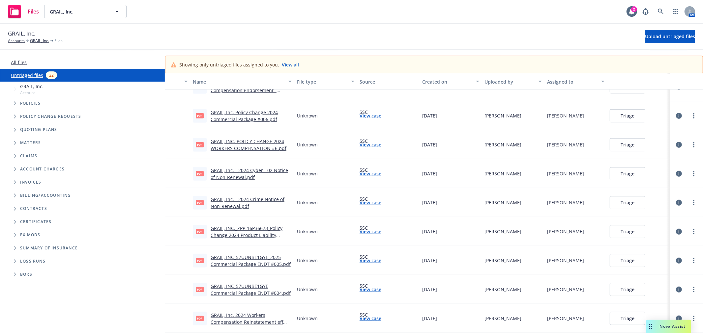
click at [687, 316] on div at bounding box center [686, 318] width 28 height 13
click at [689, 315] on link "more" at bounding box center [693, 319] width 8 height 8
click at [658, 259] on link "Archive" at bounding box center [663, 257] width 58 height 13
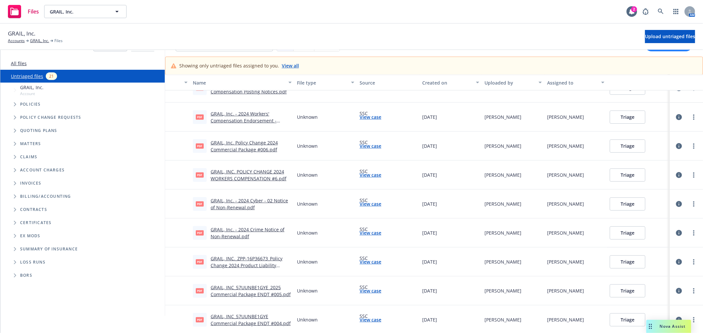
scroll to position [18, 0]
click at [251, 315] on link "GRAIL, INC_57UUNBE1GYE Commercial Package ENDT #004.pdf" at bounding box center [250, 319] width 80 height 13
click at [682, 314] on div at bounding box center [686, 319] width 28 height 13
click at [689, 316] on link "more" at bounding box center [693, 319] width 8 height 8
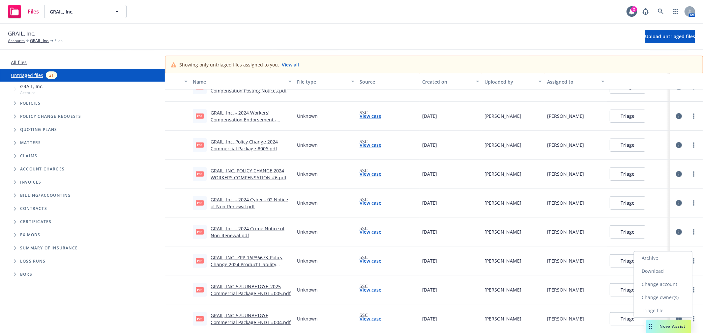
click at [653, 259] on link "Archive" at bounding box center [663, 258] width 58 height 13
click at [247, 290] on link "GRAIL, INC_57UUNBE1GYE_2025 Commercial Package ENDT #005.pdf" at bounding box center [250, 290] width 80 height 13
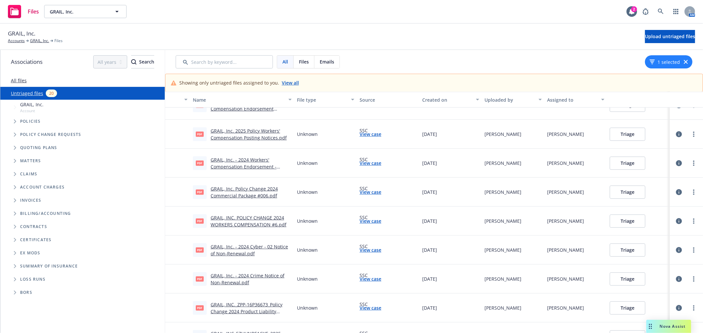
scroll to position [18, 0]
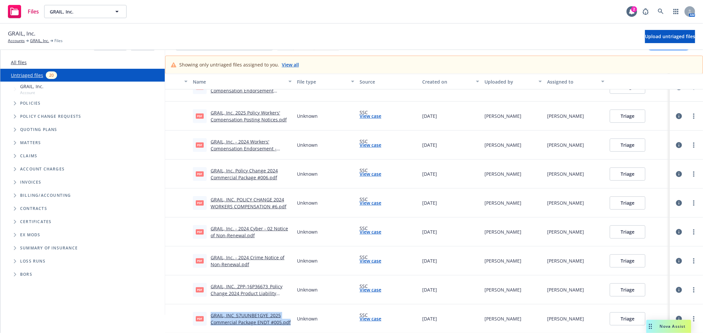
drag, startPoint x: 290, startPoint y: 322, endPoint x: 209, endPoint y: 314, distance: 81.4
click at [209, 314] on div "pdf GRAIL, INC_57UUNBE1GYE_2025 Commercial Package ENDT #005.pdf" at bounding box center [242, 319] width 104 height 29
copy link "GRAIL, INC_57UUNBE1GYE_2025 Commercial Package ENDT #005.pdf"
click at [612, 319] on button "Triage" at bounding box center [627, 319] width 36 height 13
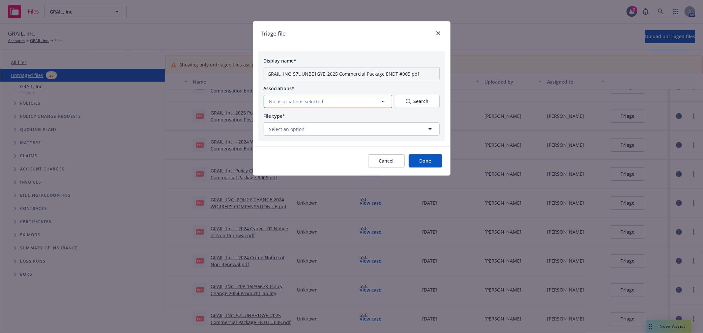
click at [326, 101] on button "No associations selected" at bounding box center [327, 101] width 128 height 13
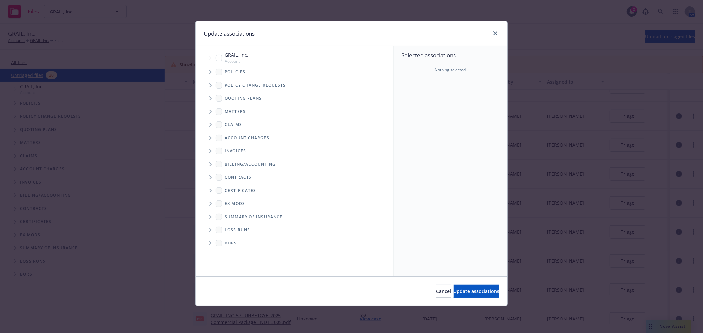
click at [208, 71] on span "Tree Example" at bounding box center [210, 72] width 11 height 11
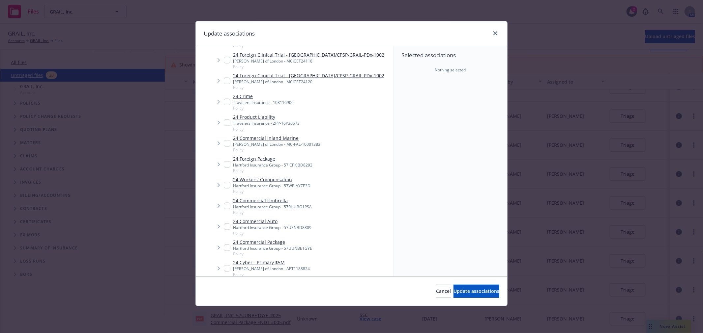
scroll to position [878, 0]
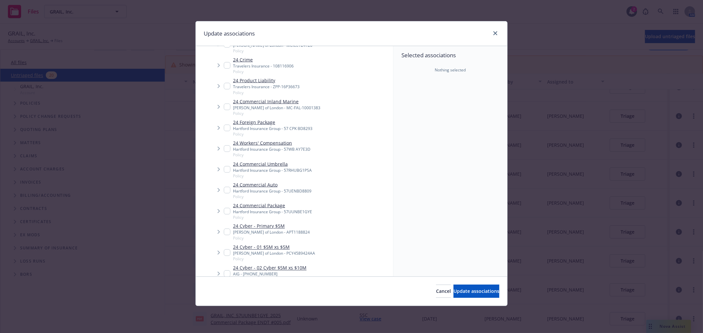
click at [219, 211] on icon "Tree Example" at bounding box center [218, 211] width 3 height 4
click at [227, 210] on input "Tree Example" at bounding box center [227, 211] width 7 height 7
checkbox input "true"
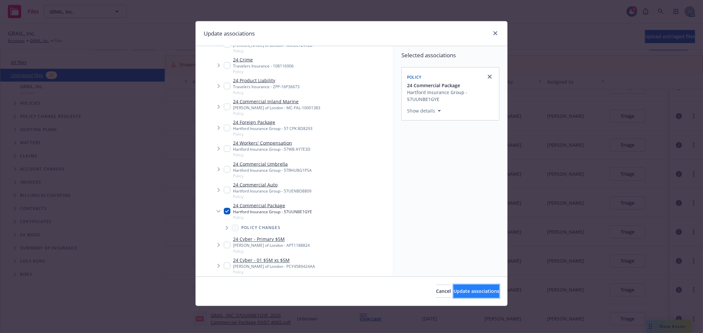
click at [457, 295] on button "Update associations" at bounding box center [476, 291] width 46 height 13
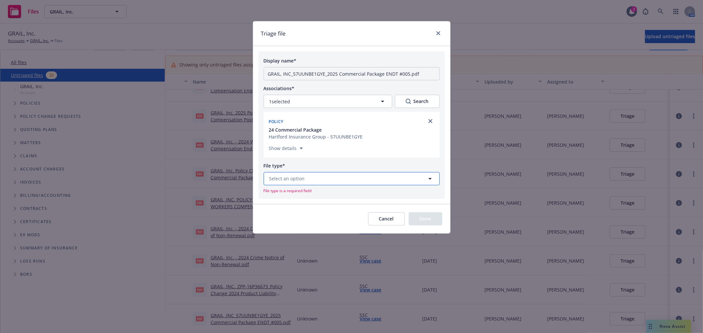
click at [333, 177] on button "Select an option" at bounding box center [351, 178] width 176 height 13
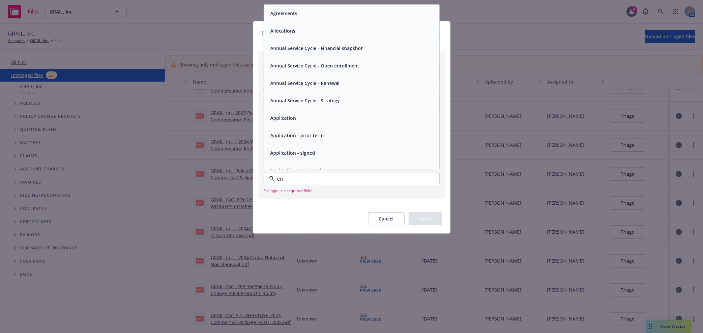
type input "end"
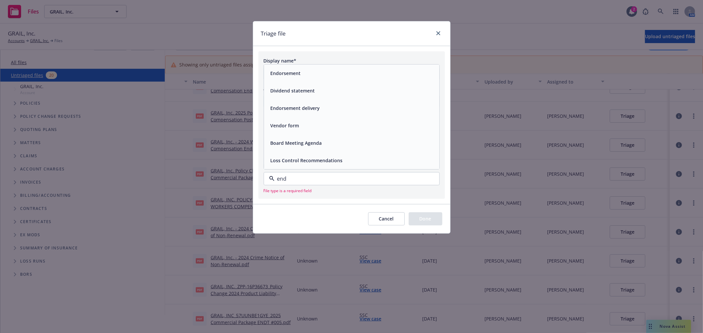
click at [301, 75] on div "Endorsement" at bounding box center [285, 74] width 34 height 10
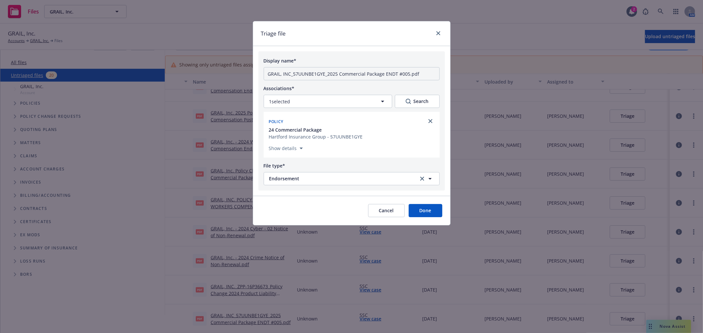
click at [433, 212] on button "Done" at bounding box center [425, 210] width 34 height 13
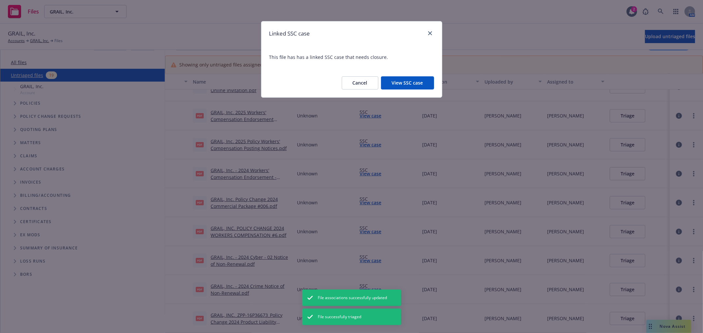
click at [424, 82] on button "View SSC case" at bounding box center [407, 82] width 53 height 13
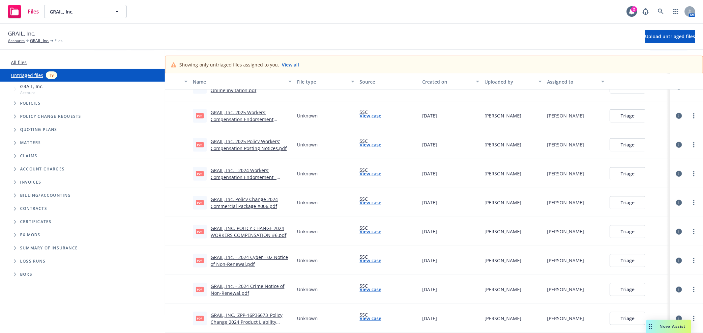
scroll to position [249, 0]
click at [256, 317] on link "GRAIL, INC._ZPP-16P36673_Policy Change 2024 Product Liability #2.pdf" at bounding box center [246, 323] width 72 height 20
click at [624, 318] on button "Triage" at bounding box center [627, 319] width 36 height 13
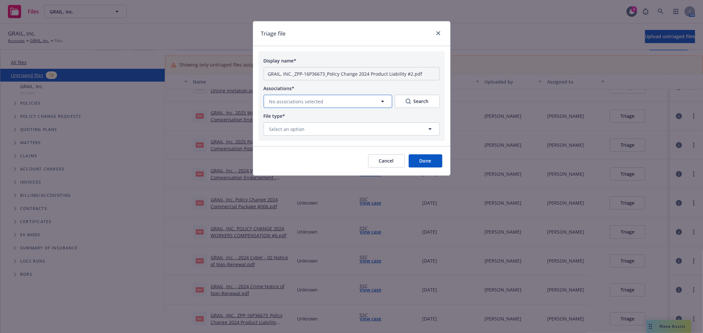
click at [317, 98] on span "No associations selected" at bounding box center [296, 101] width 54 height 7
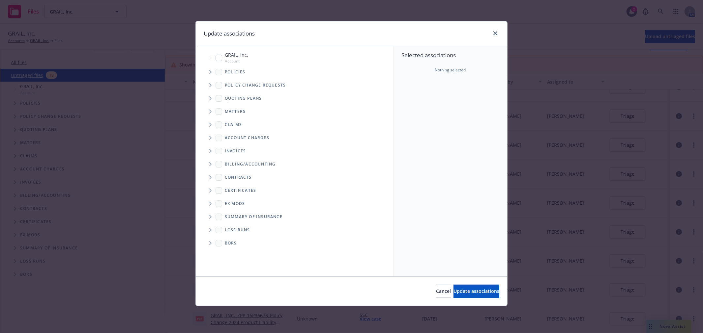
click at [211, 71] on icon "Tree Example" at bounding box center [210, 72] width 2 height 4
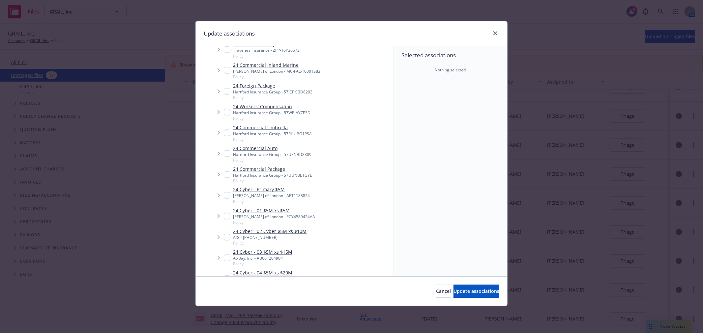
scroll to position [878, 0]
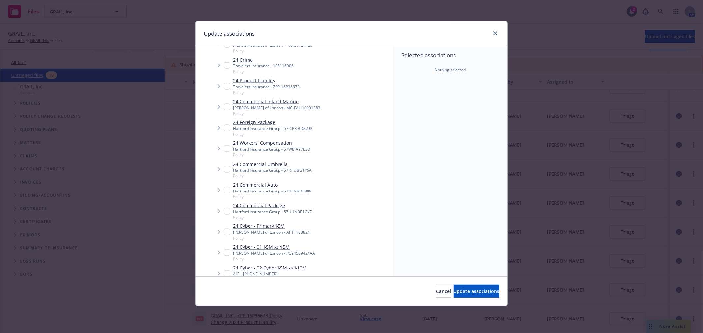
click at [226, 86] on input "Tree Example" at bounding box center [227, 86] width 7 height 7
checkbox input "true"
click at [468, 289] on span "Update associations" at bounding box center [476, 291] width 46 height 6
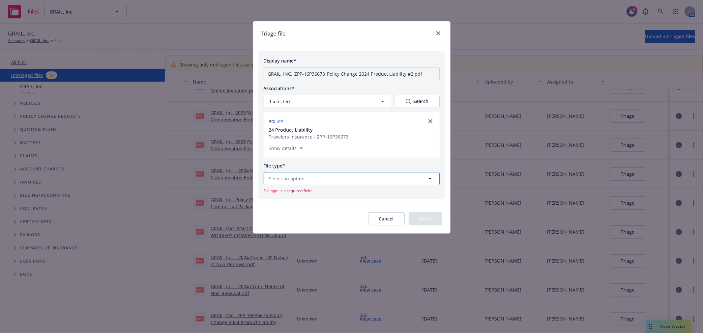
click at [353, 175] on button "Select an option" at bounding box center [351, 178] width 176 height 13
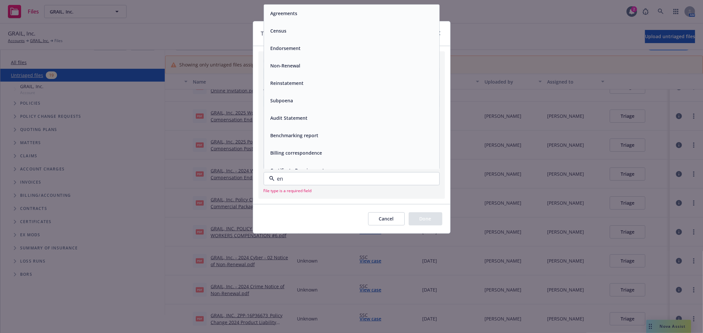
type input "end"
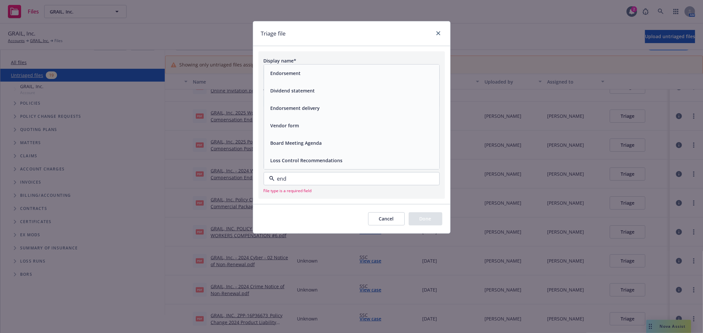
click at [310, 74] on div "Endorsement" at bounding box center [351, 74] width 167 height 10
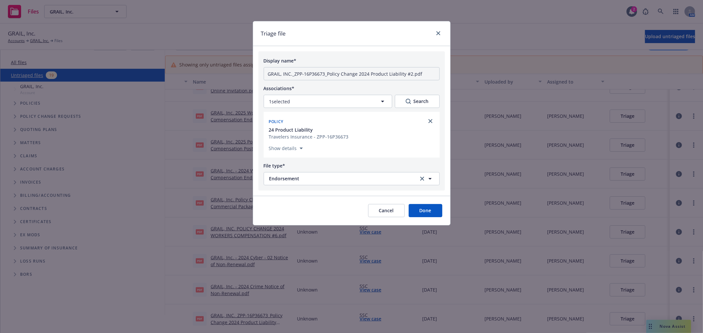
click at [429, 212] on button "Done" at bounding box center [425, 210] width 34 height 13
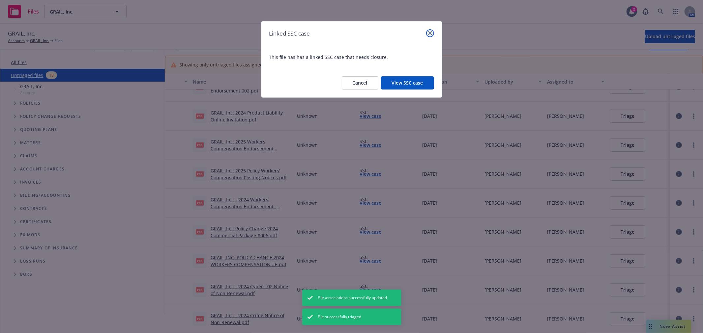
click at [432, 32] on link "close" at bounding box center [430, 33] width 8 height 8
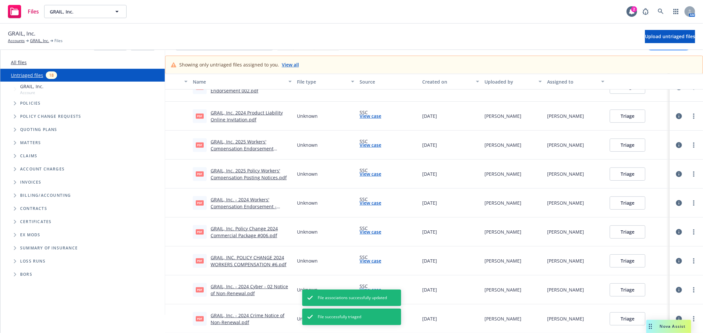
click at [242, 318] on div "GRAIL, Inc. - 2024 Crime Notice of Non-Renewal.pdf" at bounding box center [250, 319] width 81 height 14
click at [257, 313] on link "GRAIL, Inc. - 2024 Crime Notice of Non-Renewal.pdf" at bounding box center [247, 319] width 74 height 13
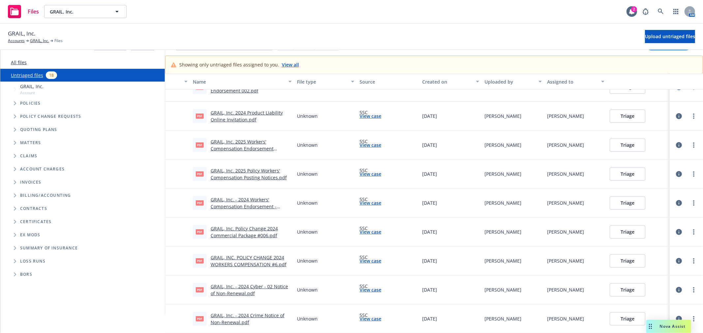
click at [622, 320] on button "Triage" at bounding box center [627, 319] width 36 height 13
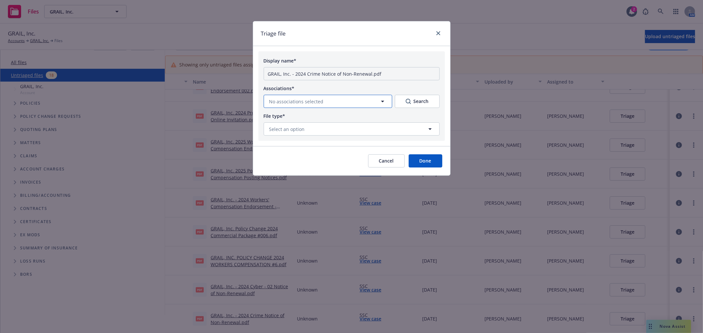
click at [331, 101] on button "No associations selected" at bounding box center [327, 101] width 128 height 13
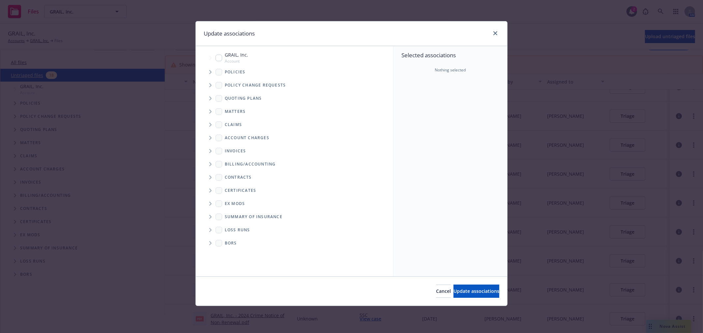
click at [213, 71] on span "Tree Example" at bounding box center [210, 72] width 11 height 11
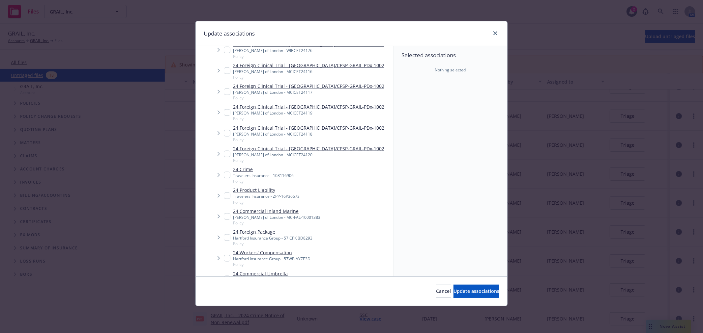
scroll to position [805, 0]
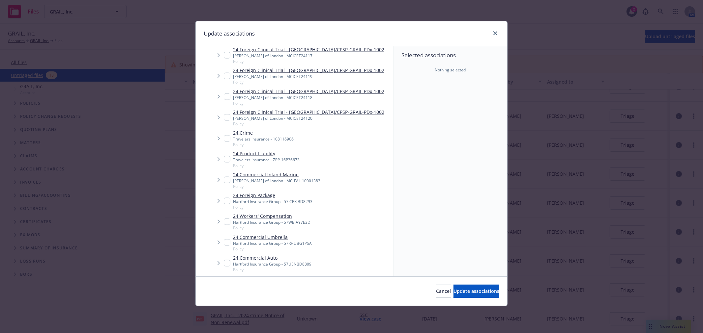
click at [229, 140] on input "Tree Example" at bounding box center [227, 138] width 7 height 7
checkbox input "true"
click at [453, 292] on span "Update associations" at bounding box center [476, 291] width 46 height 6
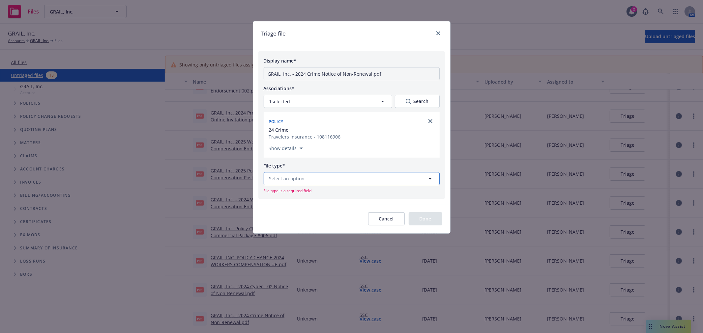
click at [312, 180] on button "Select an option" at bounding box center [351, 178] width 176 height 13
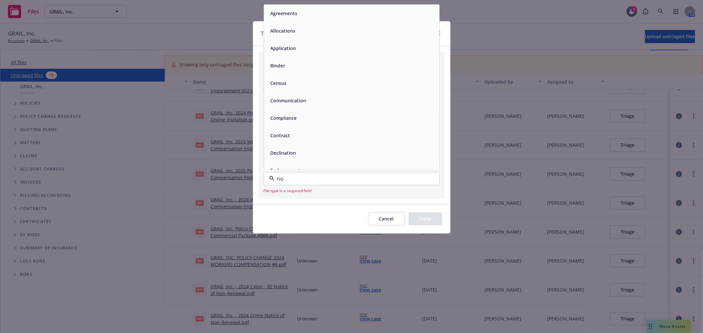
type input "non"
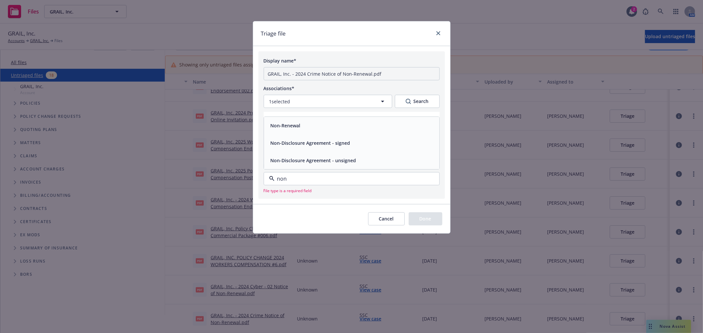
click at [300, 127] on span "Non-Renewal" at bounding box center [285, 125] width 30 height 7
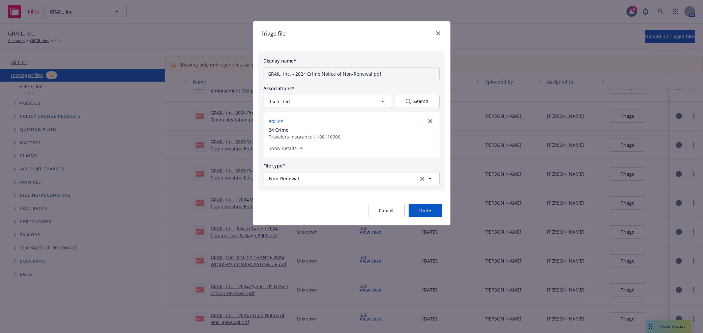
click at [430, 212] on button "Done" at bounding box center [425, 210] width 34 height 13
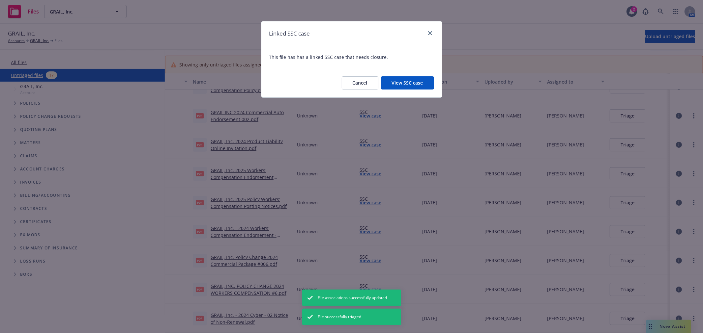
click at [408, 81] on button "View SSC case" at bounding box center [407, 82] width 53 height 13
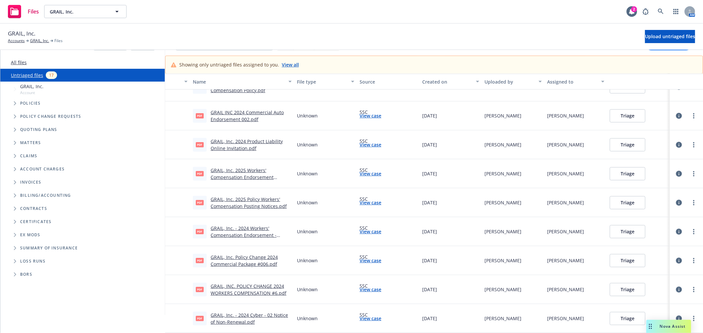
click at [237, 317] on link "GRAIL, Inc. - 2024 Cyber - 02 Notice of Non-Renewal.pdf" at bounding box center [248, 318] width 77 height 13
click at [623, 320] on button "Triage" at bounding box center [627, 318] width 36 height 13
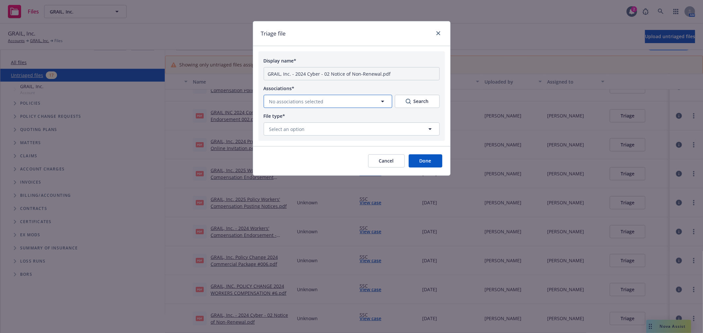
click at [322, 99] on button "No associations selected" at bounding box center [327, 101] width 128 height 13
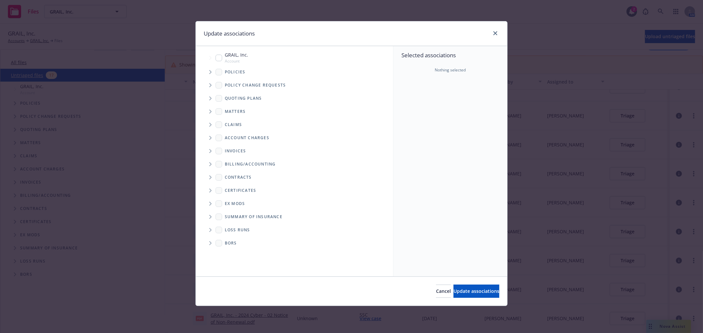
click at [211, 72] on icon "Tree Example" at bounding box center [210, 72] width 2 height 4
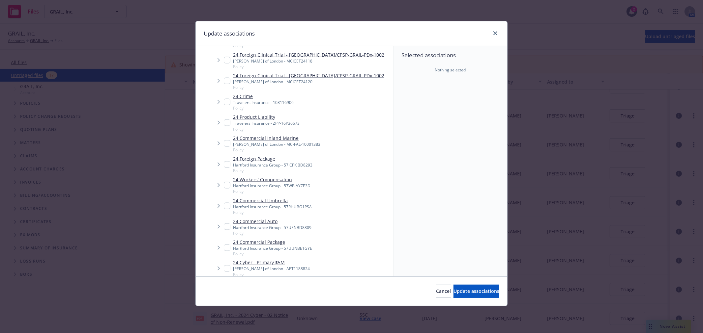
scroll to position [878, 0]
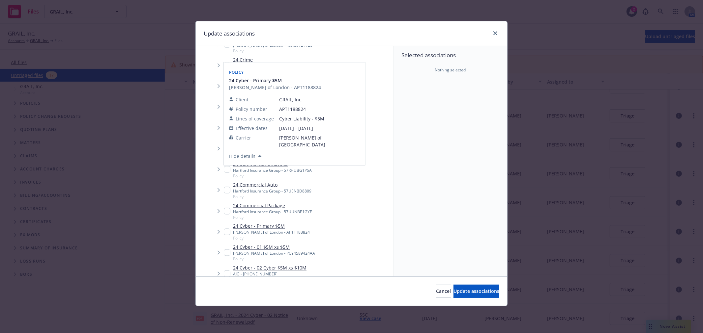
click at [227, 232] on input "Tree Example" at bounding box center [227, 232] width 7 height 7
checkbox input "true"
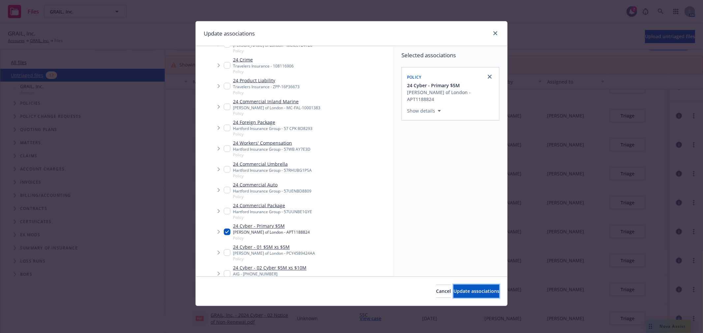
click at [475, 290] on span "Update associations" at bounding box center [476, 291] width 46 height 6
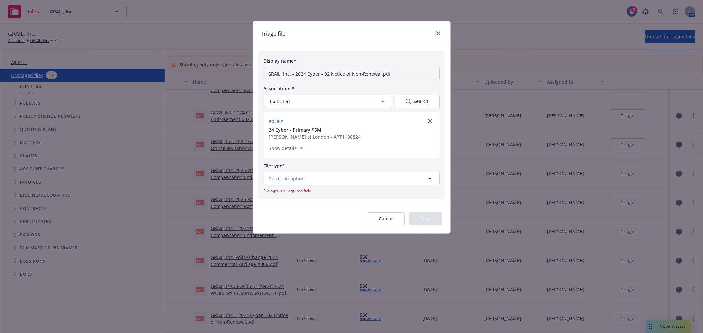
click at [387, 219] on button "Cancel" at bounding box center [386, 218] width 37 height 13
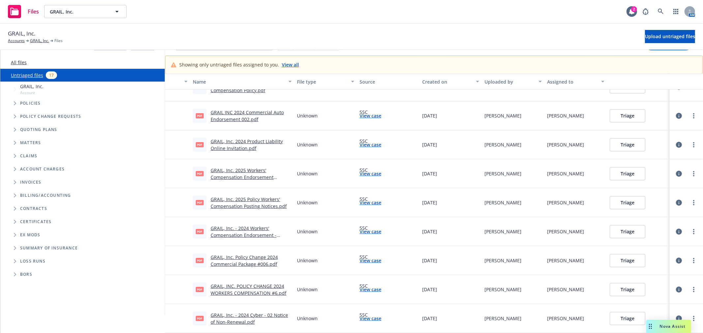
click at [621, 318] on button "Triage" at bounding box center [627, 318] width 36 height 13
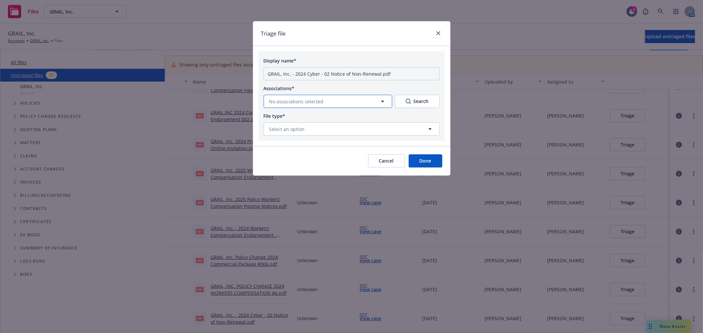
click at [360, 103] on button "No associations selected" at bounding box center [327, 101] width 128 height 13
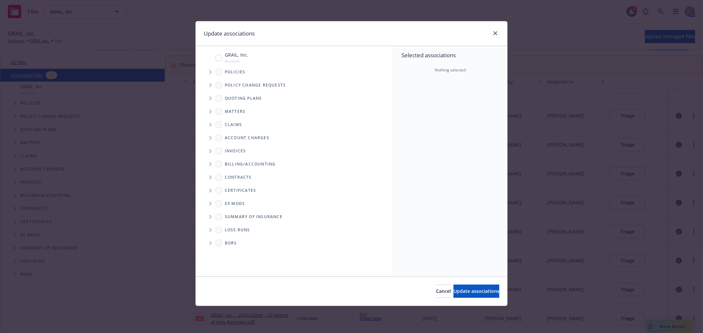
click at [210, 72] on icon "Tree Example" at bounding box center [210, 72] width 3 height 4
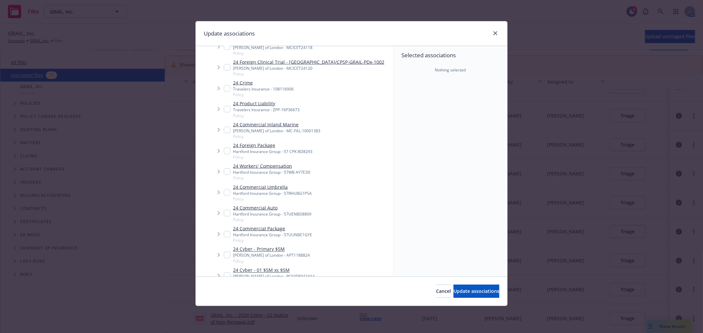
scroll to position [951, 0]
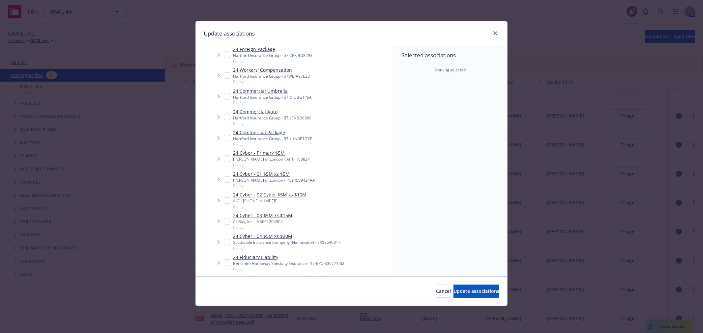
click at [225, 198] on input "Tree Example" at bounding box center [227, 201] width 7 height 7
checkbox input "true"
click at [453, 291] on span "Update associations" at bounding box center [476, 291] width 46 height 6
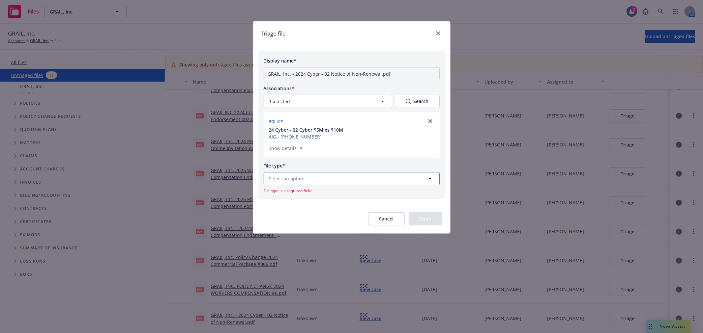
click at [328, 177] on button "Select an option" at bounding box center [351, 178] width 176 height 13
type input "end"
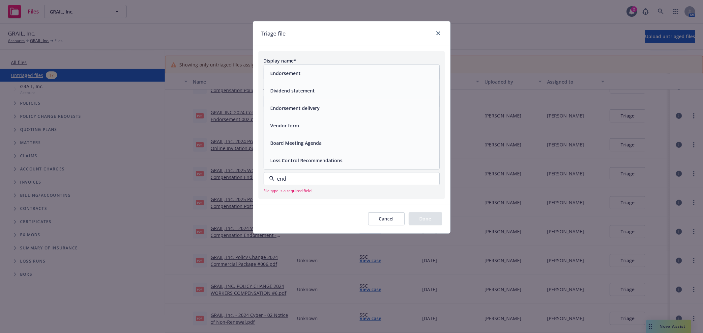
click at [292, 78] on div "Endorsement" at bounding box center [285, 74] width 34 height 10
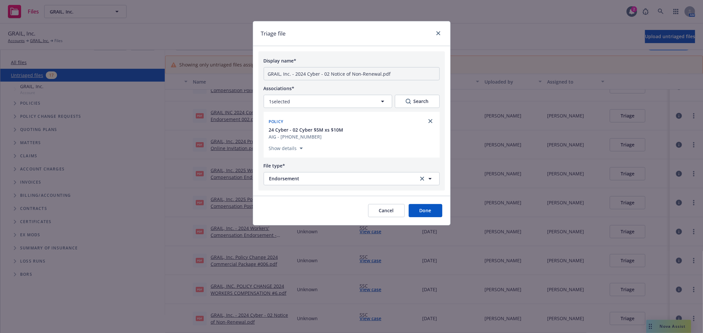
click at [429, 213] on button "Done" at bounding box center [425, 210] width 34 height 13
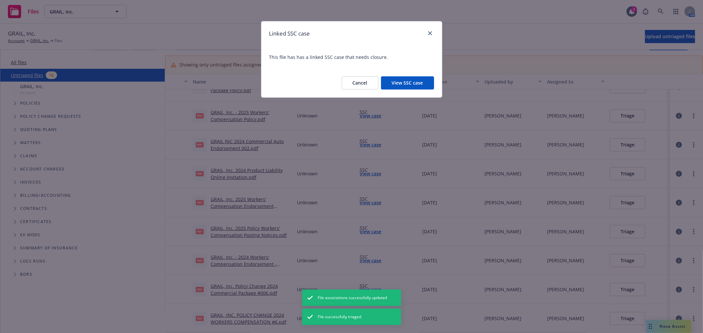
click at [393, 81] on button "View SSC case" at bounding box center [407, 82] width 53 height 13
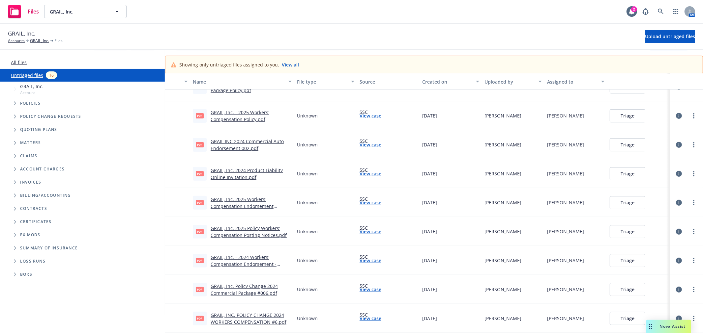
click at [262, 320] on link "GRAIL, INC. POLICY CHANGE 2024 WORKERS COMPENSATION #6.pdf" at bounding box center [248, 318] width 76 height 13
click at [689, 315] on link "more" at bounding box center [693, 319] width 8 height 8
click at [655, 258] on link "Archive" at bounding box center [663, 257] width 58 height 13
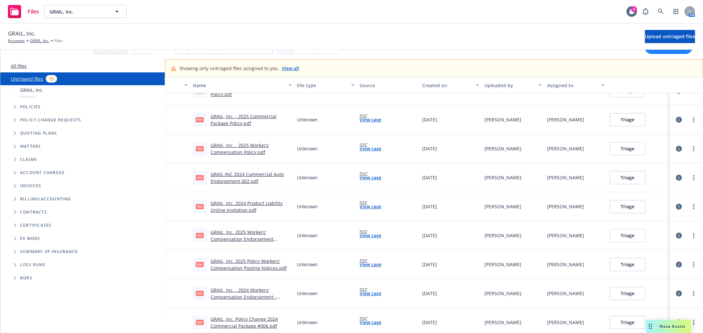
scroll to position [18, 0]
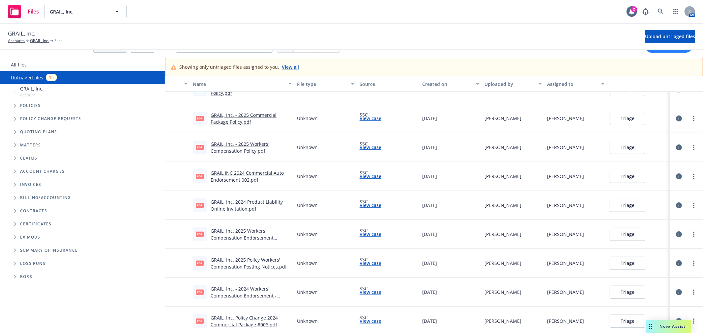
scroll to position [18, 0]
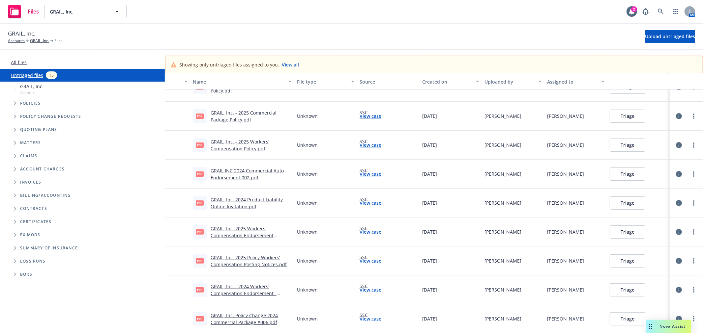
click at [252, 318] on div "GRAIL, Inc. Policy Change 2024 Commercial Package #006.pdf" at bounding box center [250, 319] width 81 height 14
click at [267, 317] on link "GRAIL, Inc. Policy Change 2024 Commercial Package #006.pdf" at bounding box center [243, 319] width 67 height 13
click at [609, 319] on button "Triage" at bounding box center [627, 319] width 36 height 13
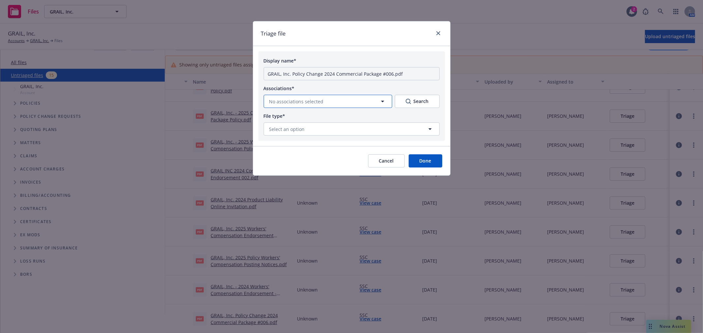
click at [347, 100] on button "No associations selected" at bounding box center [327, 101] width 128 height 13
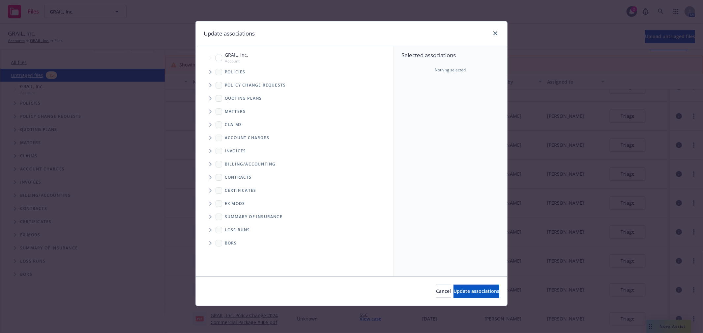
click at [208, 71] on span "Tree Example" at bounding box center [210, 72] width 11 height 11
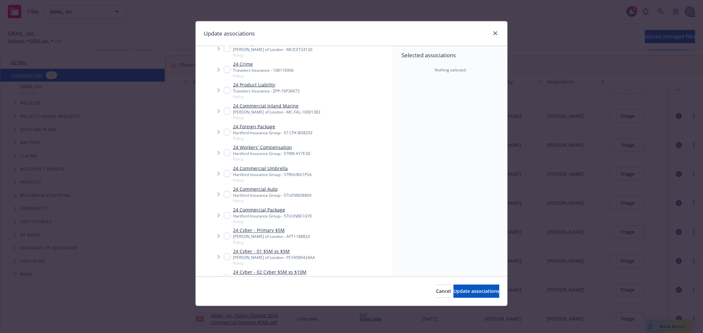
scroll to position [878, 0]
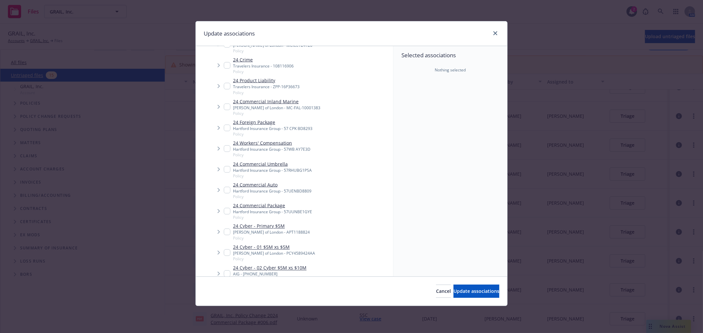
click at [225, 208] on input "Tree Example" at bounding box center [227, 211] width 7 height 7
checkbox input "true"
click at [453, 291] on span "Update associations" at bounding box center [476, 291] width 46 height 6
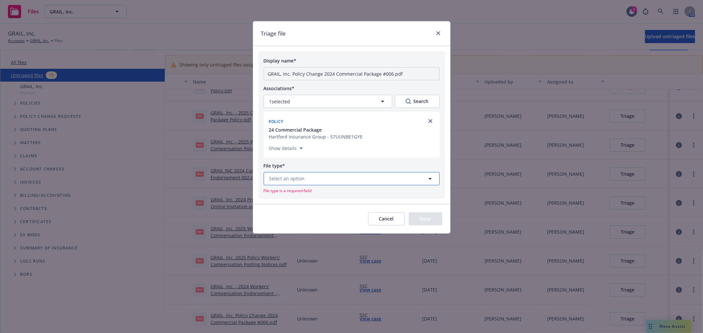
click at [318, 181] on button "Select an option" at bounding box center [351, 178] width 176 height 13
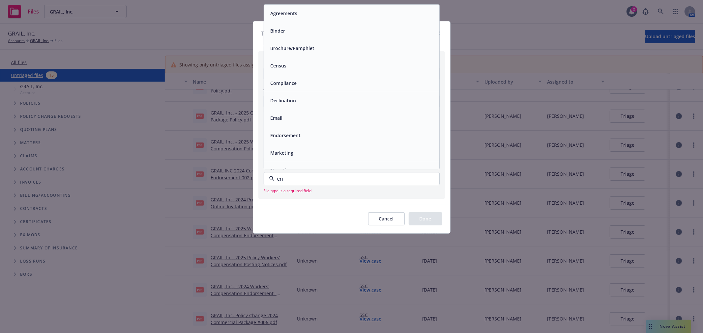
type input "end"
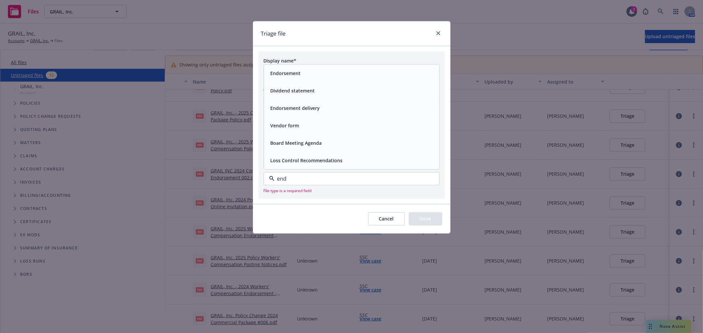
click at [310, 75] on div "Endorsement" at bounding box center [351, 74] width 167 height 10
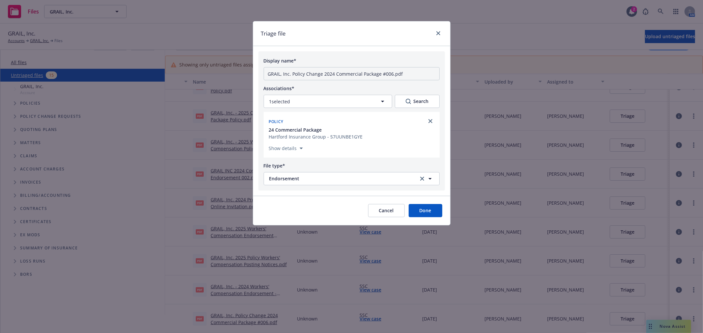
click at [429, 213] on button "Done" at bounding box center [425, 210] width 34 height 13
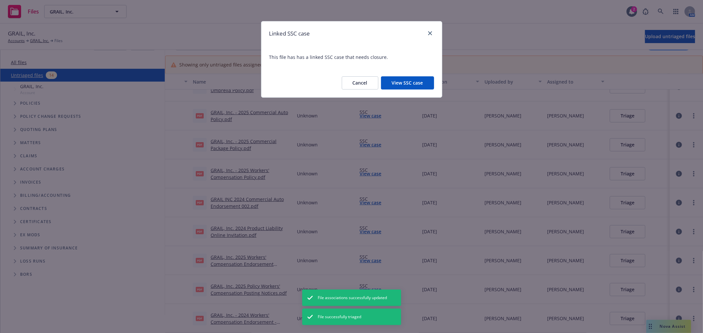
click at [422, 83] on button "View SSC case" at bounding box center [407, 82] width 53 height 13
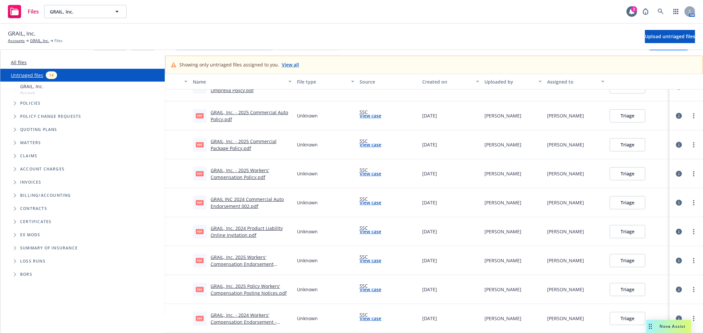
scroll to position [104, 0]
click at [254, 319] on link "GRAIL, Inc. - 2024 Workers' Compensation Endorsement - 07.pdf" at bounding box center [243, 323] width 66 height 20
click at [618, 316] on button "Triage" at bounding box center [627, 319] width 36 height 13
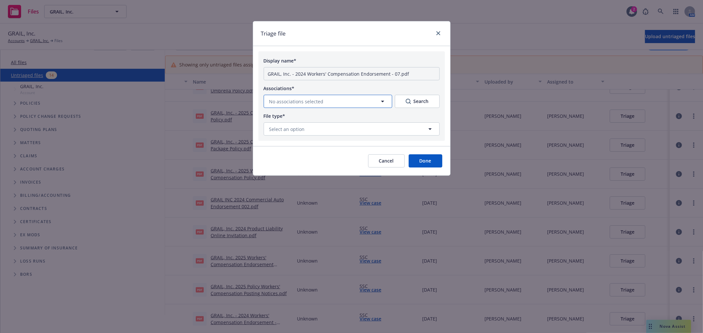
click at [337, 98] on button "No associations selected" at bounding box center [327, 101] width 128 height 13
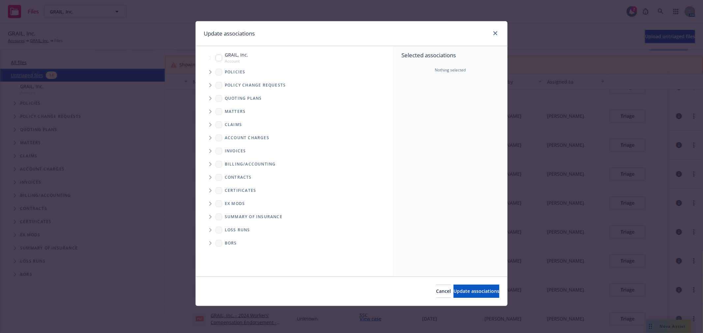
click at [208, 71] on span "Tree Example" at bounding box center [210, 72] width 11 height 11
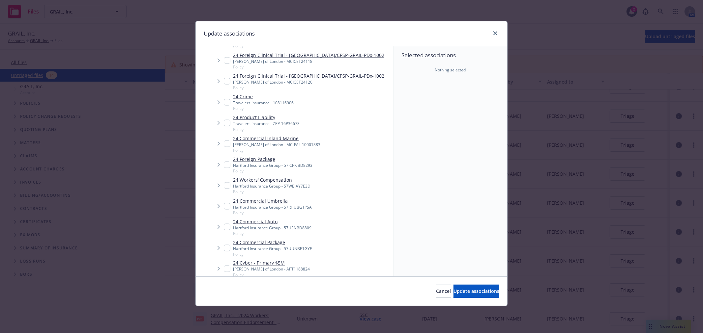
scroll to position [842, 0]
click at [227, 185] on input "Tree Example" at bounding box center [227, 185] width 7 height 7
checkbox input "true"
click at [460, 293] on span "Update associations" at bounding box center [476, 291] width 46 height 6
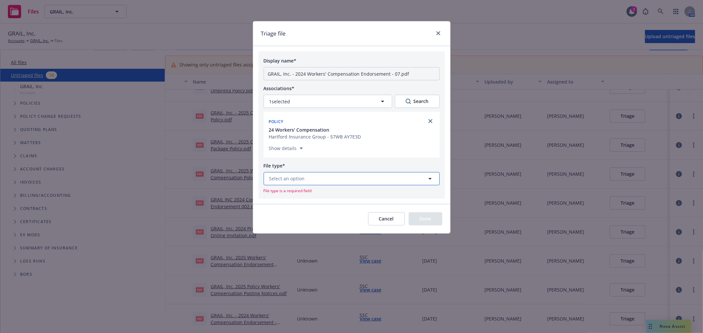
click at [333, 177] on button "Select an option" at bounding box center [351, 178] width 176 height 13
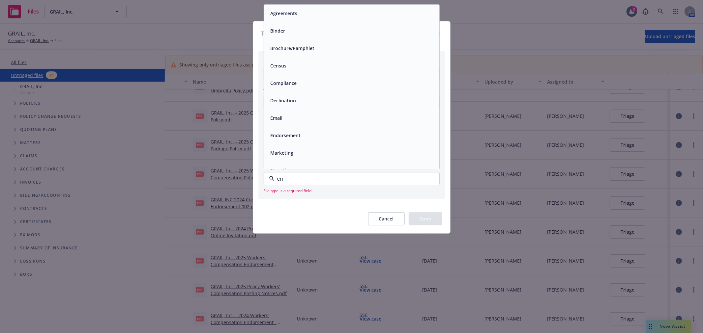
type input "end"
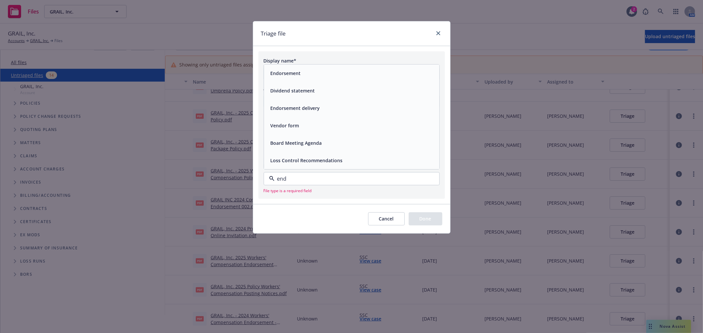
click at [312, 73] on div "Endorsement" at bounding box center [351, 74] width 167 height 10
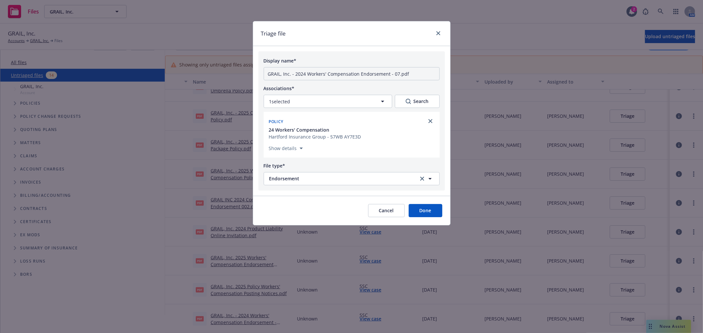
click at [428, 213] on button "Done" at bounding box center [425, 210] width 34 height 13
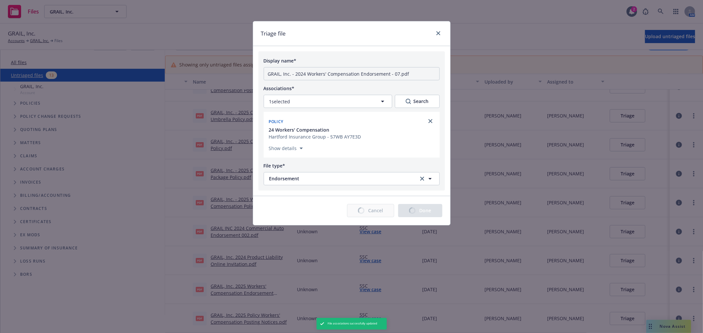
scroll to position [75, 0]
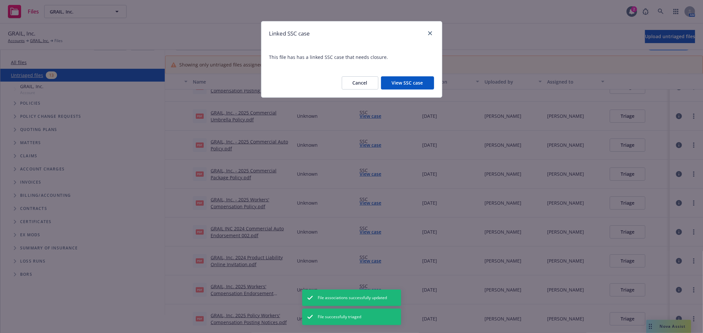
click at [409, 83] on button "View SSC case" at bounding box center [407, 82] width 53 height 13
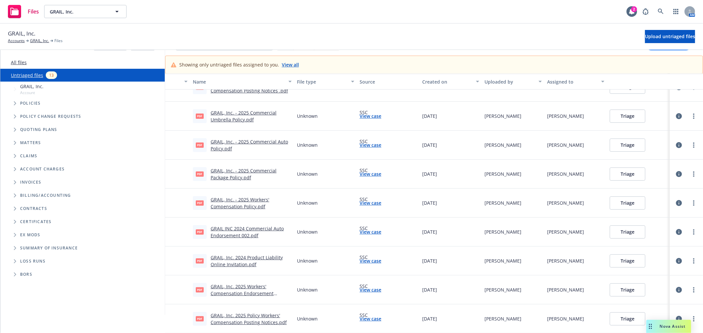
click at [250, 322] on link "GRAIL, Inc. 2025 Policy Workers' Compensation Posting Notices.pdf" at bounding box center [248, 319] width 76 height 13
click at [621, 320] on button "Triage" at bounding box center [627, 319] width 36 height 13
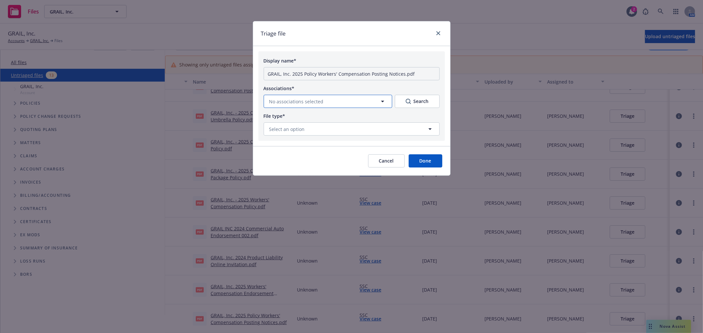
click at [328, 100] on button "No associations selected" at bounding box center [327, 101] width 128 height 13
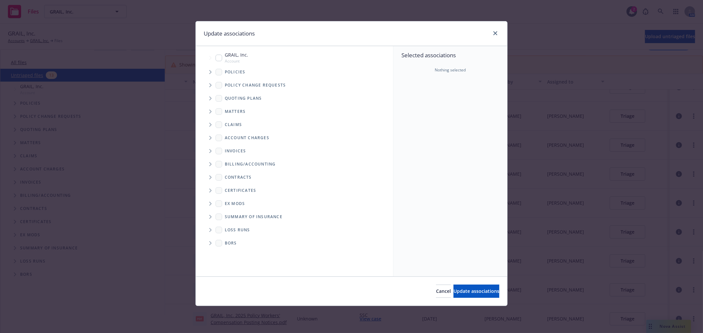
click at [210, 71] on icon "Tree Example" at bounding box center [210, 72] width 2 height 4
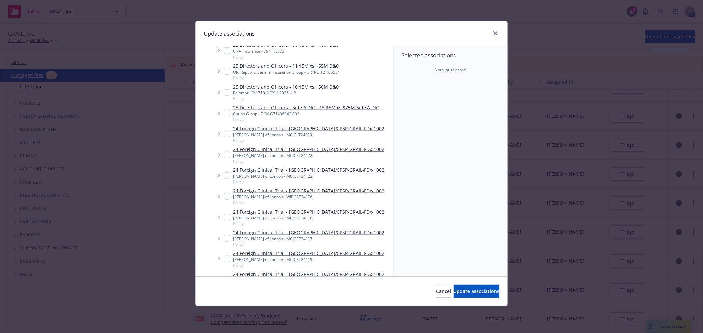
scroll to position [805, 0]
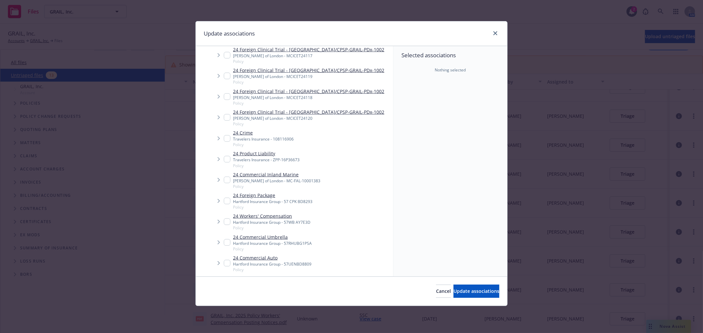
click at [225, 222] on input "Tree Example" at bounding box center [227, 222] width 7 height 7
checkbox input "true"
click at [464, 290] on span "Update associations" at bounding box center [476, 291] width 46 height 6
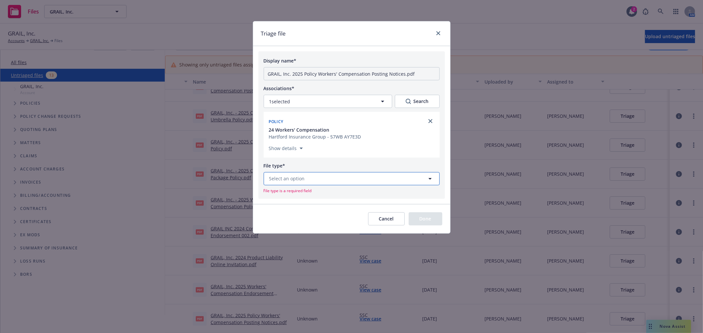
click at [313, 178] on button "Select an option" at bounding box center [351, 178] width 176 height 13
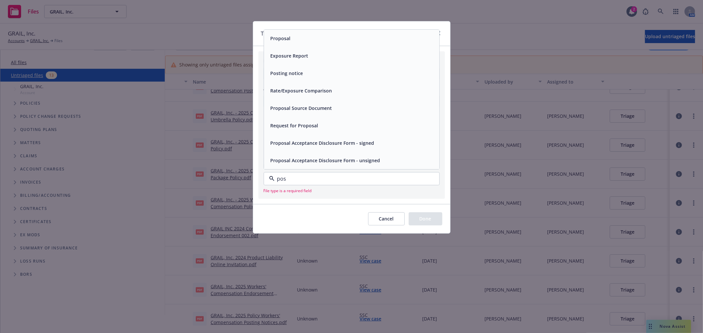
type input "post"
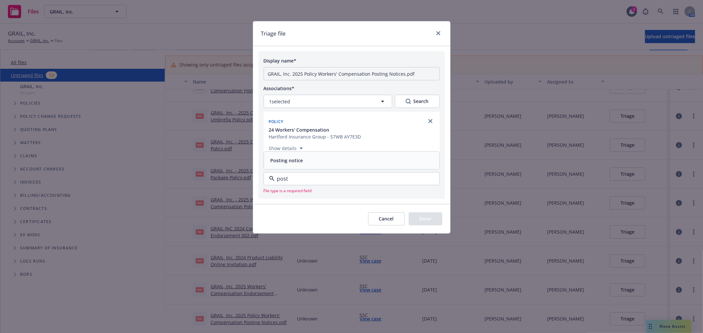
click at [302, 162] on div "Posting notice" at bounding box center [286, 161] width 37 height 10
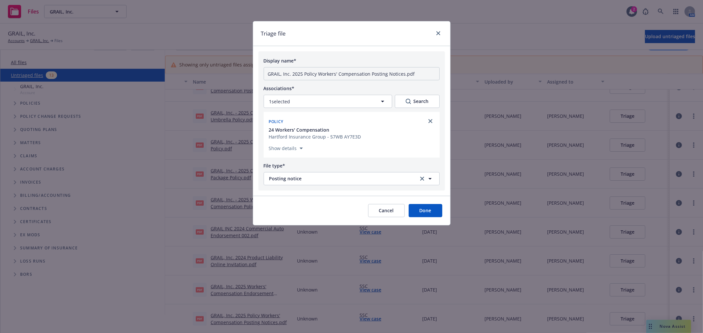
click at [426, 214] on button "Done" at bounding box center [425, 210] width 34 height 13
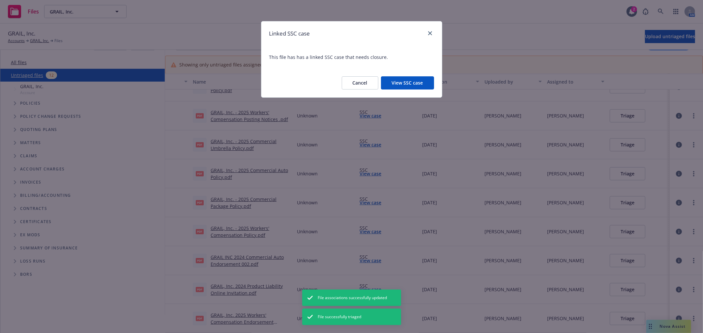
click at [416, 78] on button "View SSC case" at bounding box center [407, 82] width 53 height 13
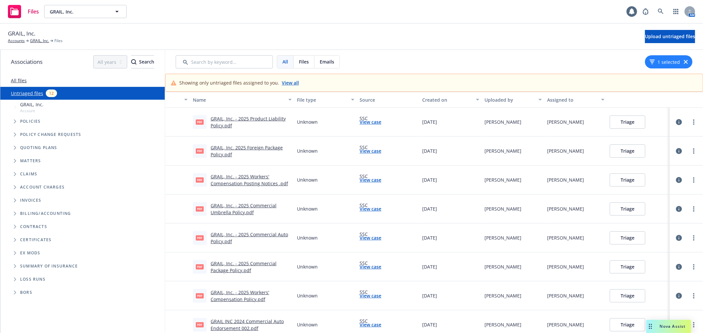
scroll to position [64, 0]
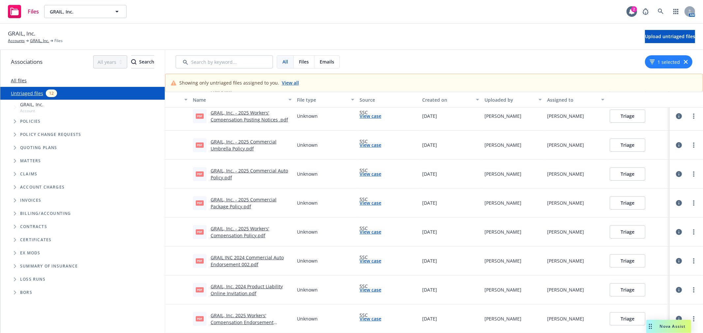
click at [236, 320] on link "GRAIL, Inc. 2025 Workers' Compensation Endorsement #008.pdf" at bounding box center [241, 323] width 63 height 20
click at [621, 317] on button "Triage" at bounding box center [627, 319] width 36 height 13
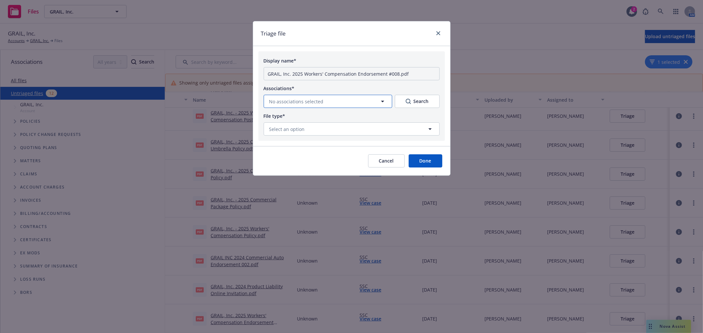
click at [351, 99] on button "No associations selected" at bounding box center [327, 101] width 128 height 13
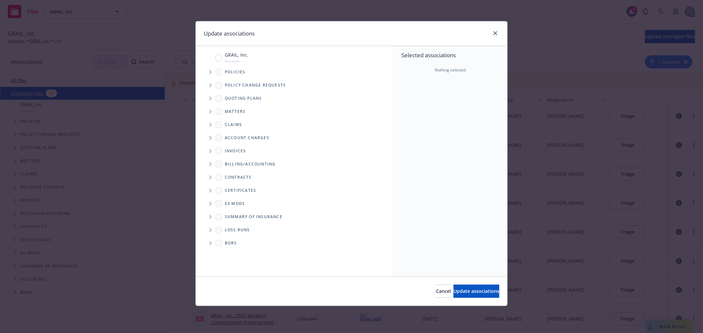
click at [211, 71] on icon "Tree Example" at bounding box center [210, 72] width 2 height 4
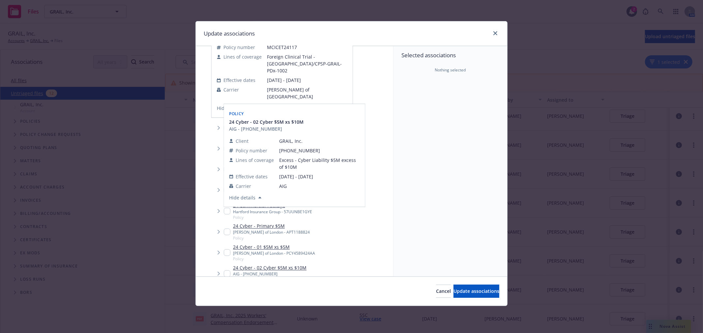
scroll to position [842, 0]
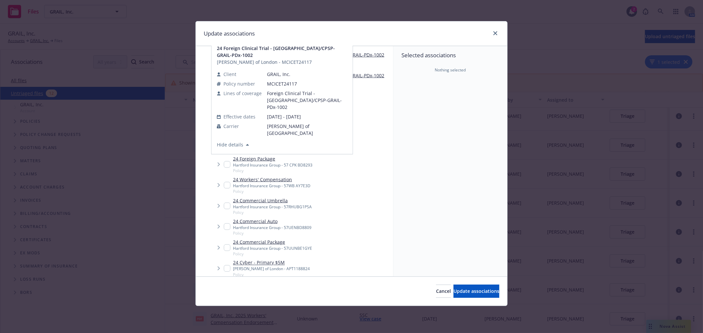
click at [226, 184] on input "Tree Example" at bounding box center [227, 185] width 7 height 7
checkbox input "true"
click at [463, 291] on span "Update associations" at bounding box center [476, 291] width 46 height 6
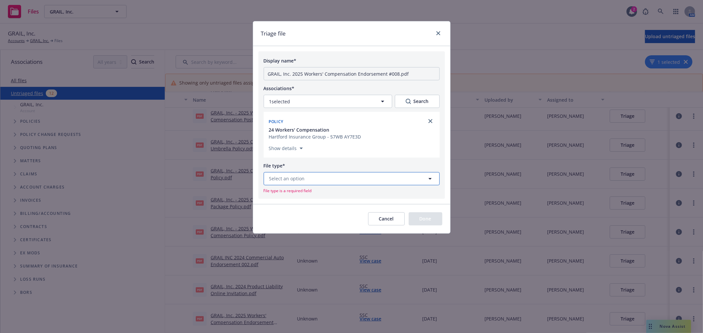
click at [347, 185] on button "Select an option" at bounding box center [351, 178] width 176 height 13
type input "end"
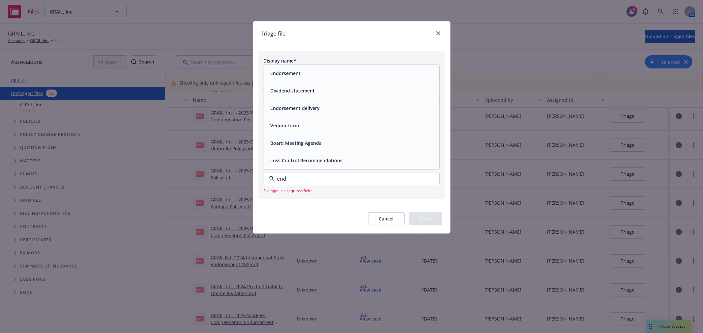
click at [287, 73] on span "Endorsement" at bounding box center [285, 73] width 30 height 7
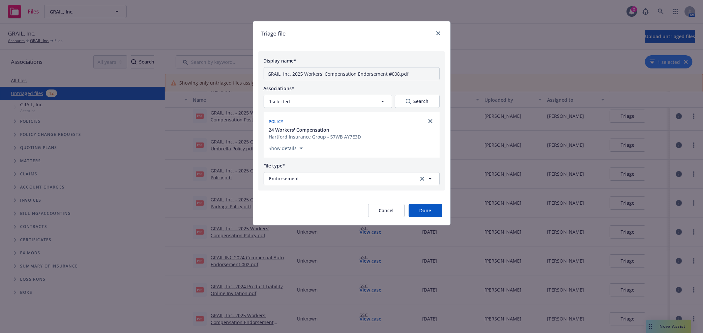
click at [422, 209] on button "Done" at bounding box center [425, 210] width 34 height 13
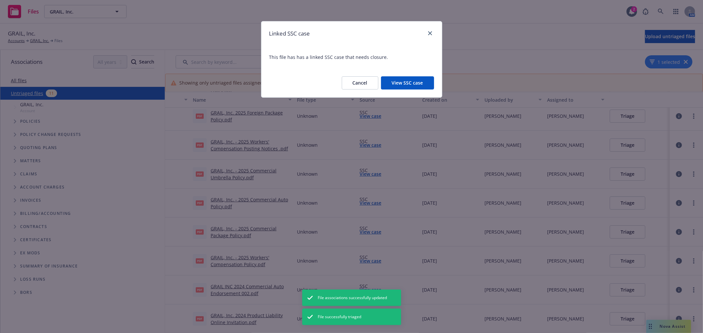
click at [412, 83] on button "View SSC case" at bounding box center [407, 82] width 53 height 13
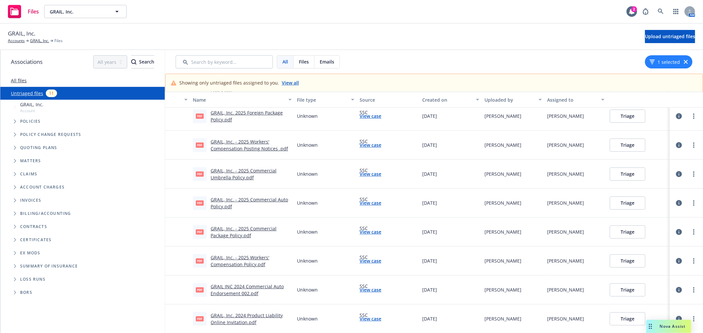
click at [244, 316] on link "GRAIL, Inc. 2024 Product Liability Online Invitation.pdf" at bounding box center [246, 319] width 72 height 13
click at [631, 318] on button "Triage" at bounding box center [627, 319] width 36 height 13
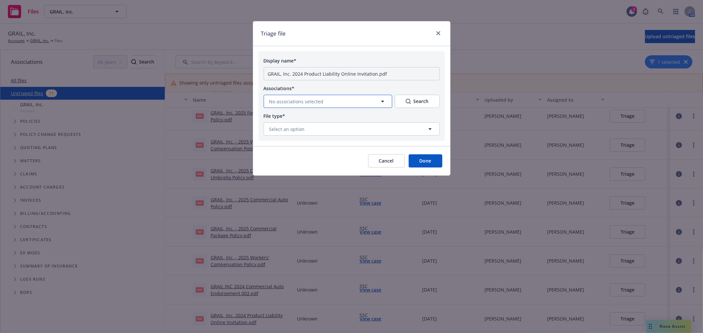
click at [316, 100] on span "No associations selected" at bounding box center [296, 101] width 54 height 7
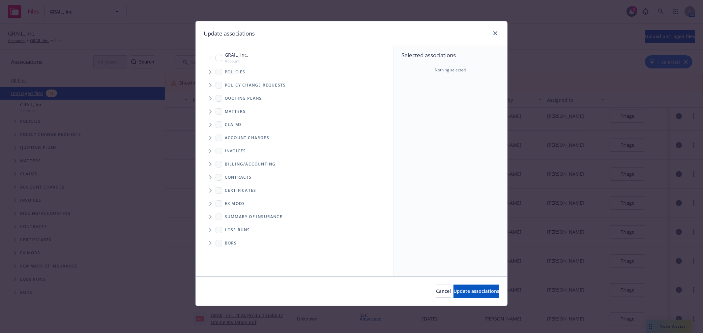
click at [210, 68] on span "Tree Example" at bounding box center [210, 72] width 11 height 11
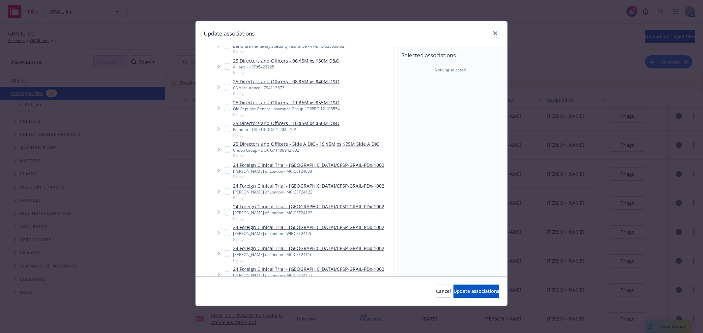
scroll to position [732, 0]
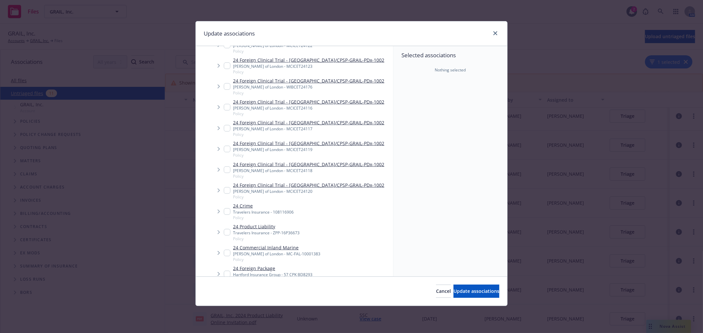
click at [228, 232] on input "Tree Example" at bounding box center [227, 232] width 7 height 7
checkbox input "true"
click at [453, 294] on span "Update associations" at bounding box center [476, 291] width 46 height 6
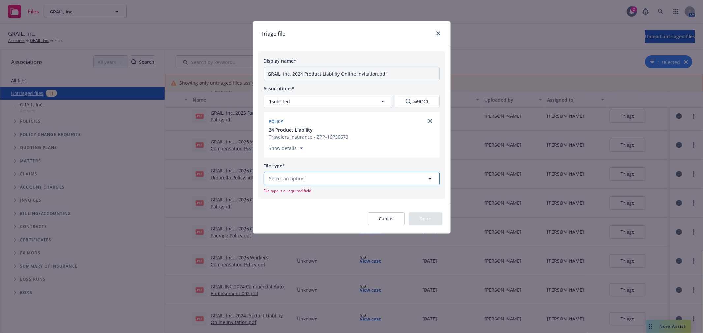
click at [349, 181] on button "Select an option" at bounding box center [351, 178] width 176 height 13
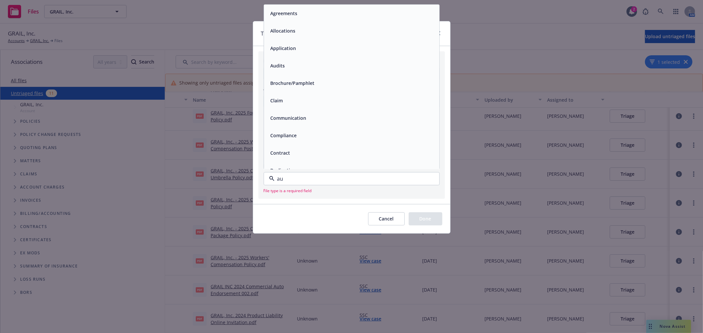
type input "aud"
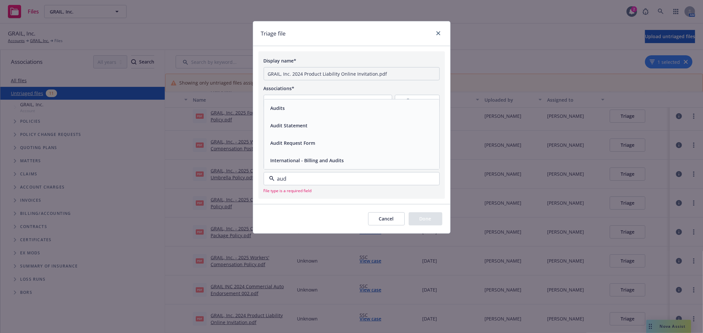
click at [332, 143] on div "Audit Request Form" at bounding box center [351, 143] width 167 height 10
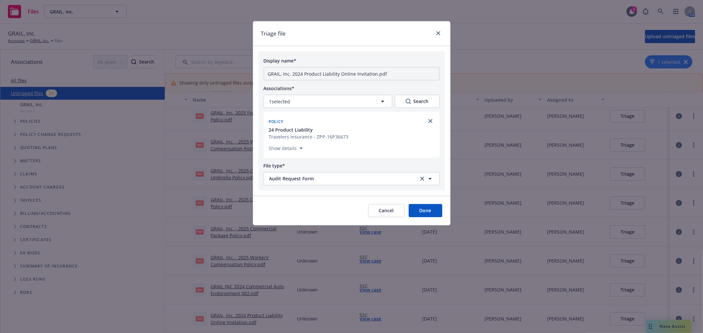
click at [423, 209] on button "Done" at bounding box center [425, 210] width 34 height 13
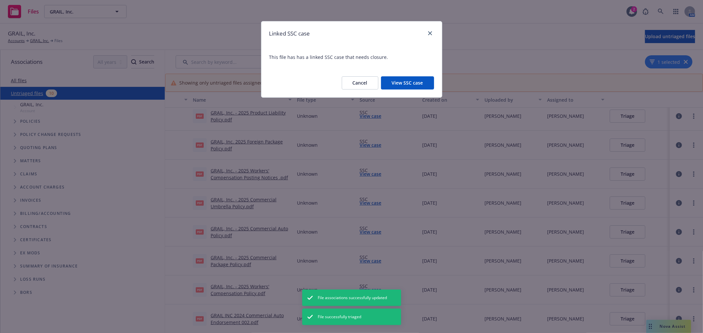
click at [417, 84] on button "View SSC case" at bounding box center [407, 82] width 53 height 13
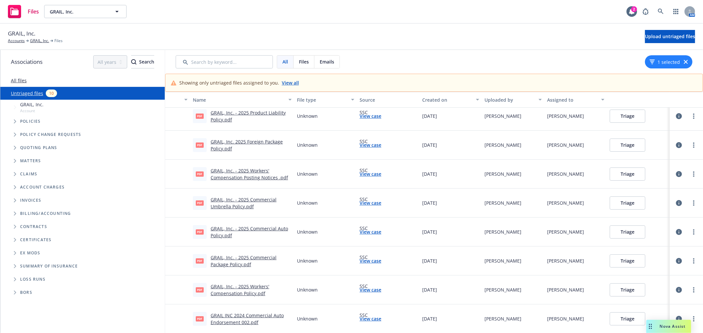
click at [249, 311] on div "pdf GRAIL INC 2024 Commercial Auto Endorsement 002.pdf" at bounding box center [242, 319] width 104 height 29
click at [259, 316] on link "GRAIL INC 2024 Commercial Auto Endorsement 002.pdf" at bounding box center [246, 319] width 73 height 13
click at [626, 319] on button "Triage" at bounding box center [627, 319] width 36 height 13
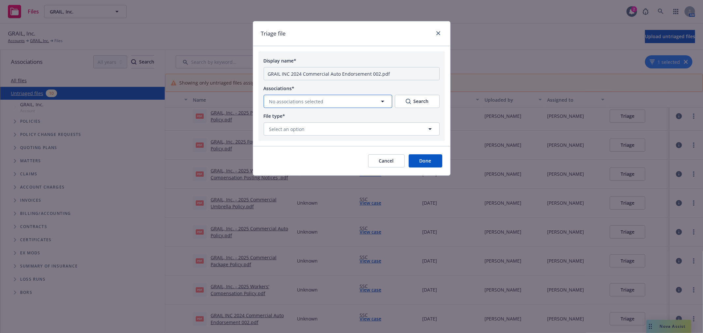
click at [325, 101] on button "No associations selected" at bounding box center [327, 101] width 128 height 13
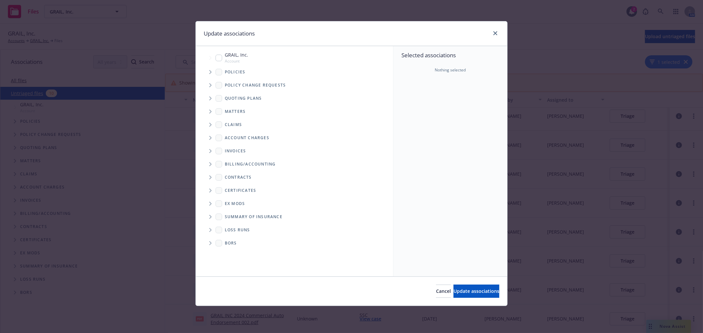
click at [211, 73] on icon "Tree Example" at bounding box center [210, 72] width 3 height 4
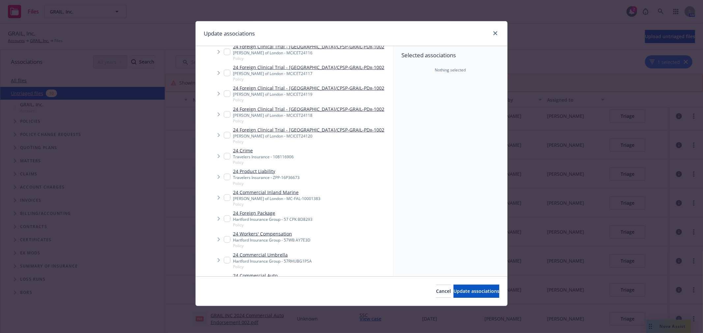
scroll to position [805, 0]
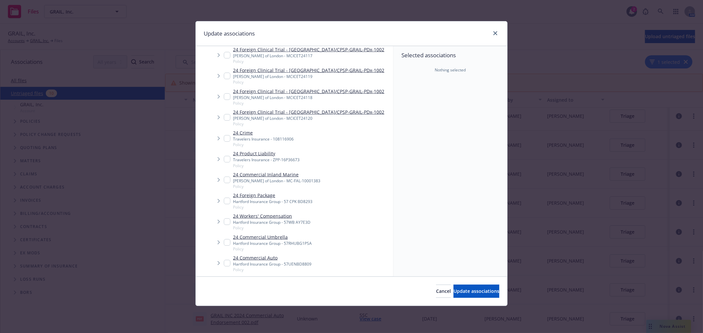
click at [227, 261] on input "Tree Example" at bounding box center [227, 263] width 7 height 7
checkbox input "true"
click at [458, 291] on span "Update associations" at bounding box center [476, 291] width 46 height 6
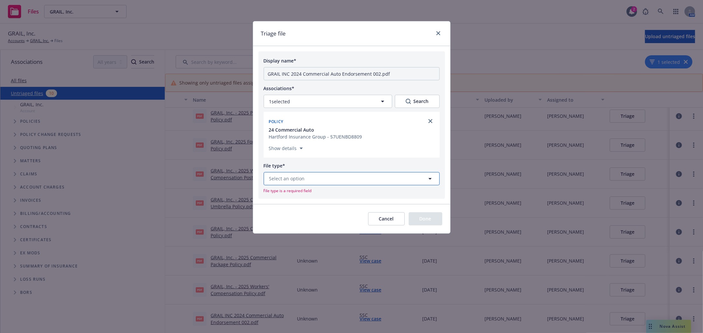
click at [319, 182] on button "Select an option" at bounding box center [351, 178] width 176 height 13
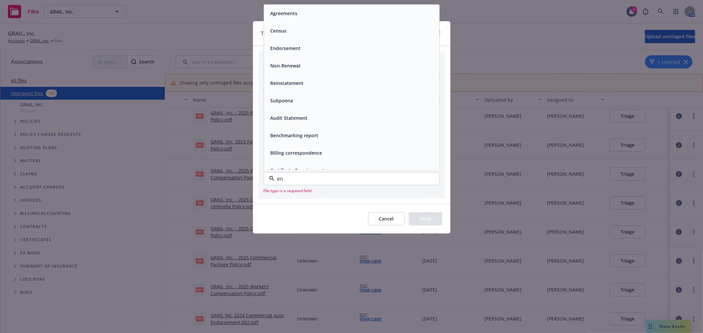
type input "end"
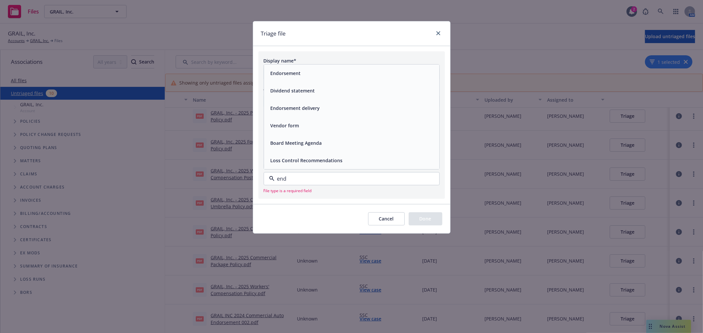
click at [300, 72] on span "Endorsement" at bounding box center [285, 73] width 30 height 7
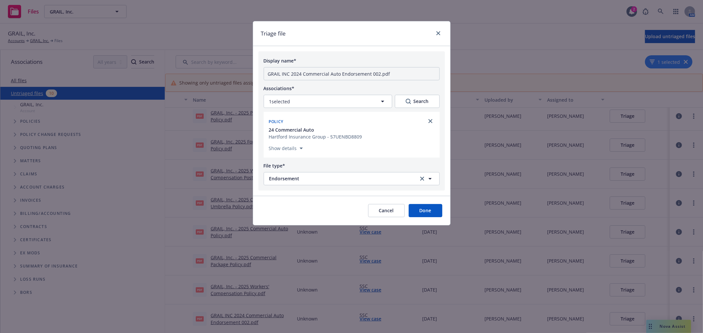
click at [424, 215] on button "Done" at bounding box center [425, 210] width 34 height 13
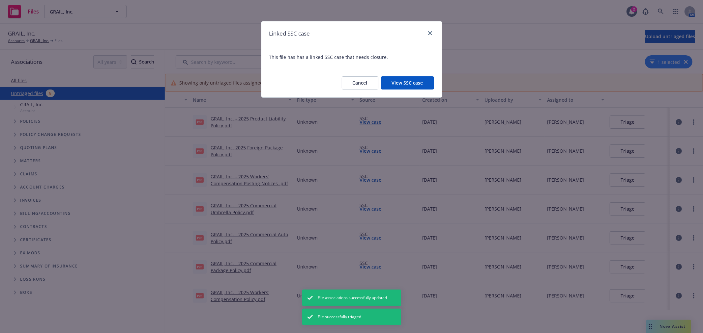
click at [419, 87] on button "View SSC case" at bounding box center [407, 82] width 53 height 13
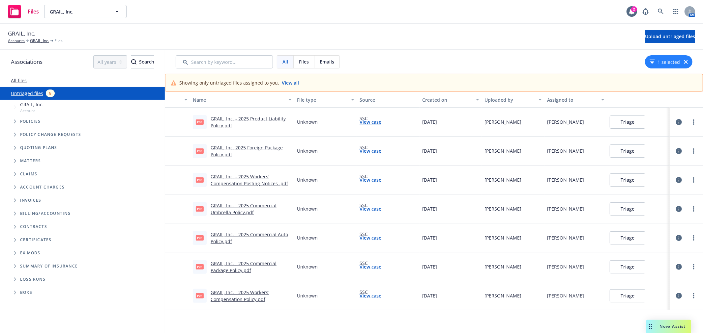
click at [251, 294] on link "GRAIL, Inc. - 2025 Workers' Compensation Policy.pdf" at bounding box center [239, 296] width 59 height 13
click at [635, 297] on button "Triage" at bounding box center [627, 296] width 36 height 13
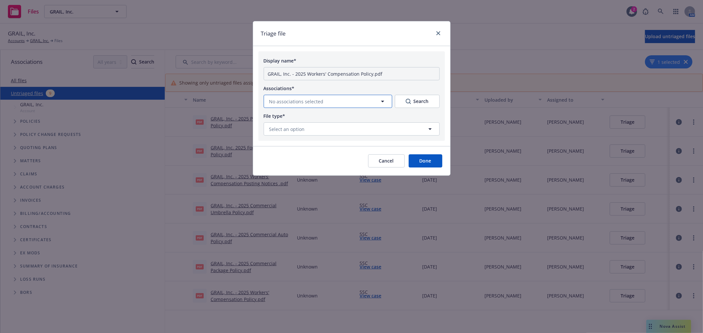
click at [312, 101] on span "No associations selected" at bounding box center [296, 101] width 54 height 7
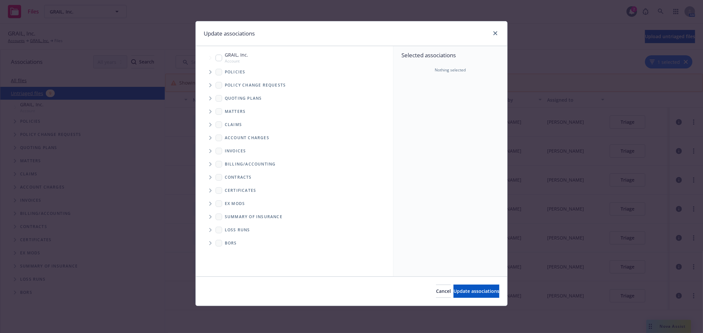
click at [208, 68] on span "Tree Example" at bounding box center [210, 72] width 11 height 11
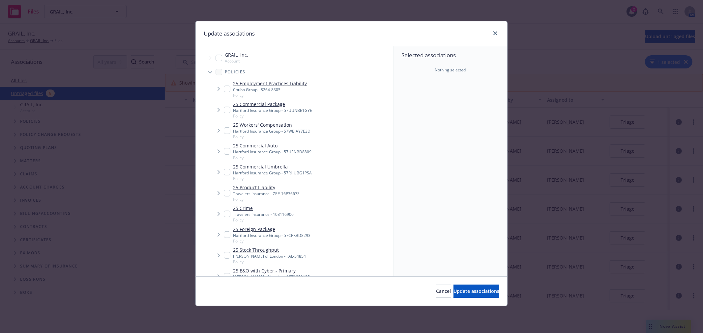
click at [226, 129] on input "Tree Example" at bounding box center [227, 130] width 7 height 7
checkbox input "true"
click at [453, 288] on button "Update associations" at bounding box center [476, 291] width 46 height 13
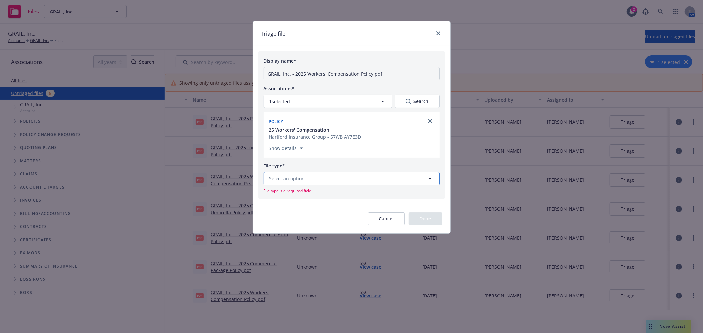
click at [320, 178] on button "Select an option" at bounding box center [351, 178] width 176 height 13
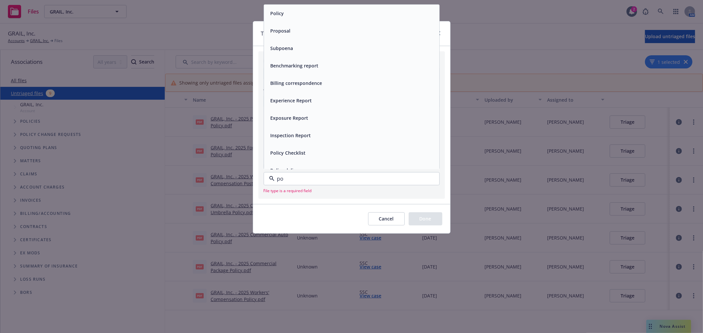
type input "pol"
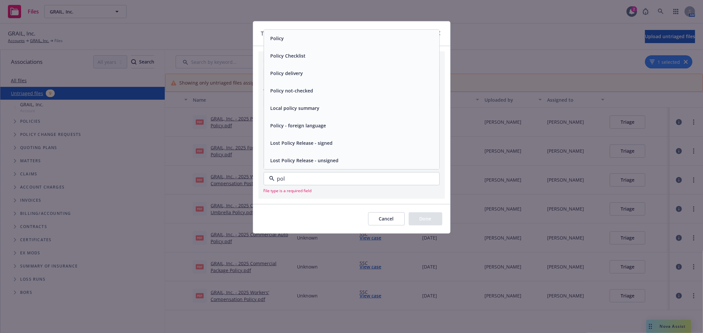
click at [282, 40] on span "Policy" at bounding box center [277, 38] width 14 height 7
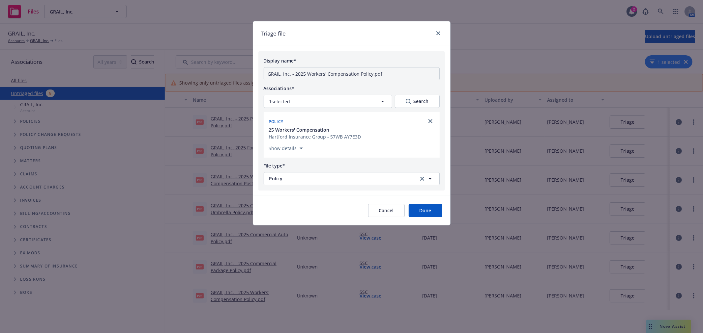
click at [421, 210] on button "Done" at bounding box center [425, 210] width 34 height 13
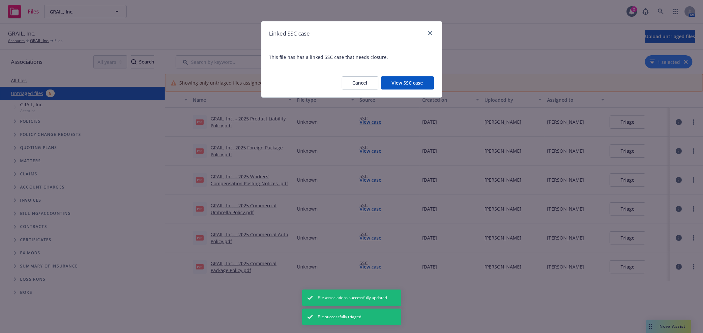
click at [401, 84] on button "View SSC case" at bounding box center [407, 82] width 53 height 13
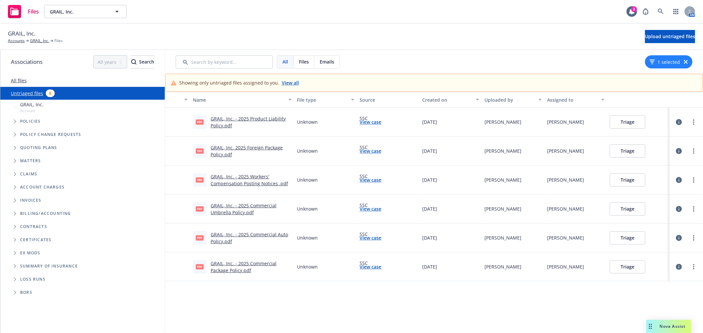
click at [229, 265] on link "GRAIL, Inc. - 2025 Commercial Package Policy.pdf" at bounding box center [243, 267] width 66 height 13
click at [694, 266] on icon "more" at bounding box center [693, 266] width 1 height 5
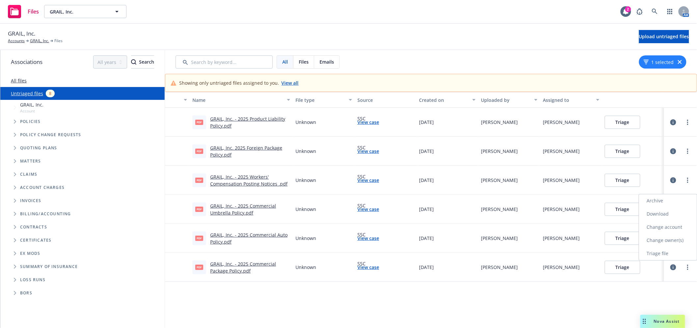
click at [660, 200] on link "Archive" at bounding box center [668, 200] width 58 height 13
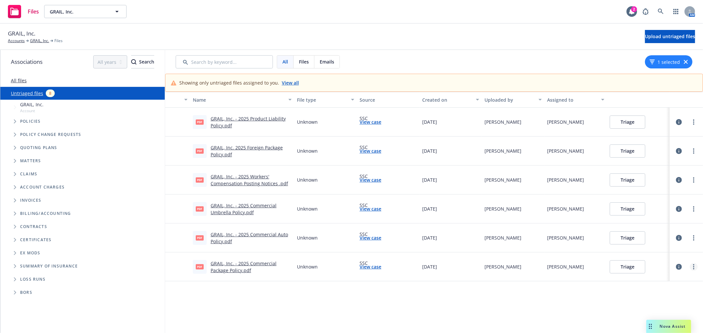
drag, startPoint x: 692, startPoint y: 264, endPoint x: 692, endPoint y: 270, distance: 5.6
click at [692, 264] on link "more" at bounding box center [693, 267] width 8 height 8
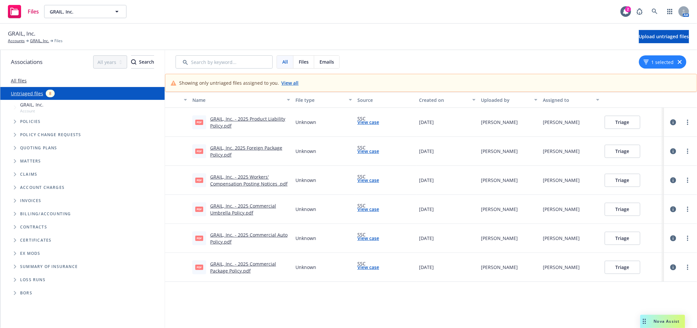
click at [646, 305] on div "Name File type Source Created on Uploaded by Assigned to pdf GRAIL, Inc. - 2025…" at bounding box center [431, 212] width 532 height 241
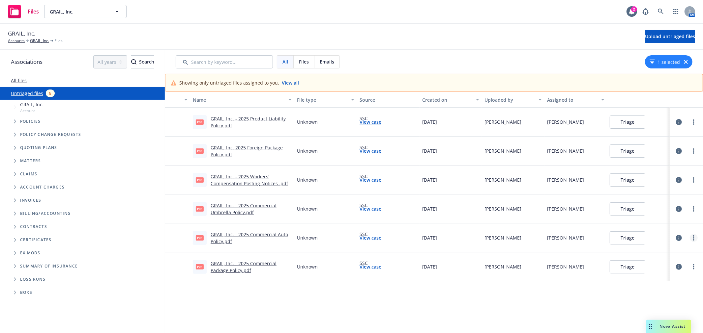
click at [694, 234] on link "more" at bounding box center [693, 238] width 8 height 8
click at [660, 248] on link "Archive" at bounding box center [668, 251] width 58 height 13
click at [694, 209] on circle "more" at bounding box center [693, 208] width 1 height 1
click at [671, 221] on link "Archive" at bounding box center [668, 222] width 58 height 13
click at [255, 180] on link "GRAIL, Inc. - 2025 Workers' Compensation Posting Notices .pdf" at bounding box center [248, 180] width 77 height 13
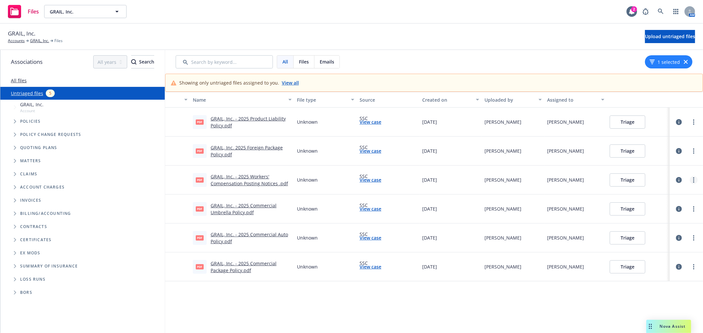
click at [692, 179] on link "more" at bounding box center [693, 180] width 8 height 8
click at [633, 179] on button "Triage" at bounding box center [627, 180] width 36 height 13
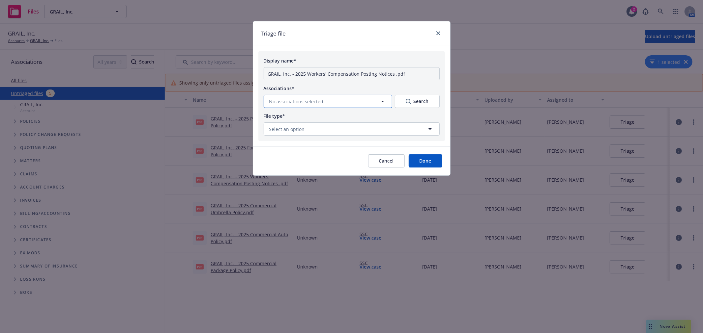
click at [325, 98] on button "No associations selected" at bounding box center [327, 101] width 128 height 13
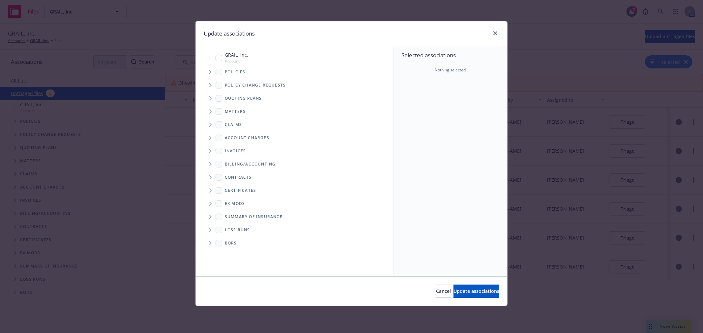
click at [211, 71] on span "Tree Example" at bounding box center [210, 72] width 11 height 11
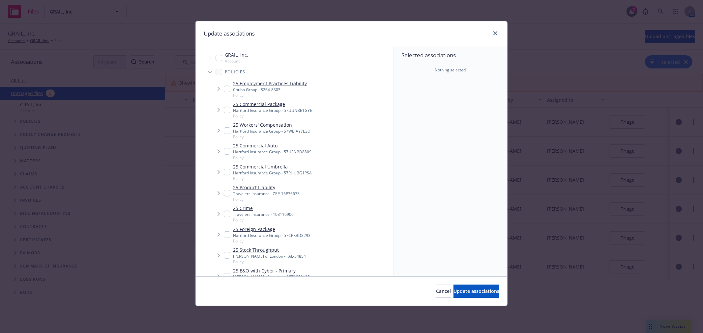
click at [225, 131] on input "Tree Example" at bounding box center [227, 130] width 7 height 7
checkbox input "true"
click at [462, 292] on span "Update associations" at bounding box center [476, 291] width 46 height 6
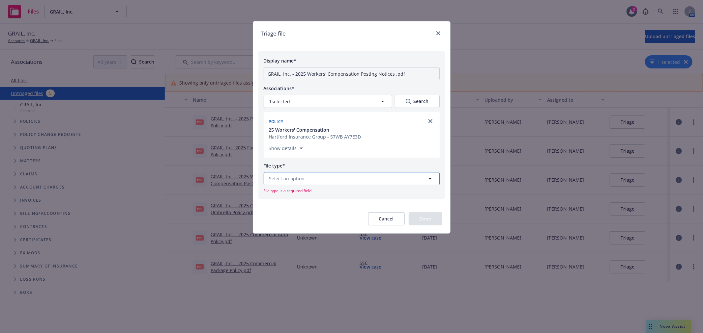
click at [301, 180] on span "Select an option" at bounding box center [287, 178] width 36 height 7
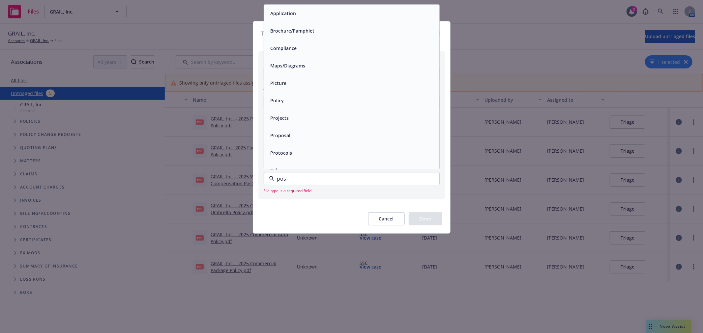
type input "post"
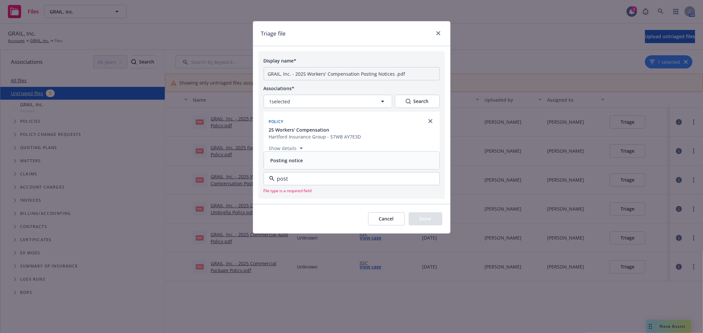
click at [306, 160] on div "Posting notice" at bounding box center [351, 161] width 167 height 10
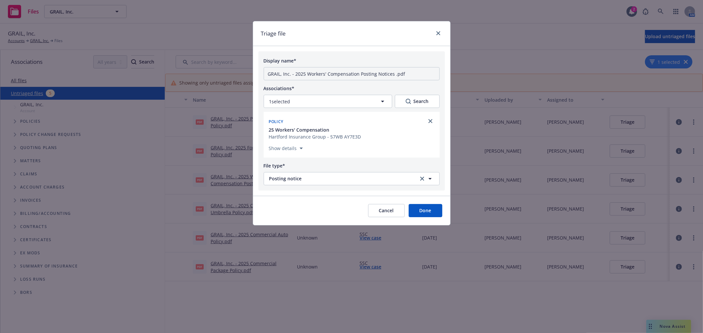
click at [423, 212] on button "Done" at bounding box center [425, 210] width 34 height 13
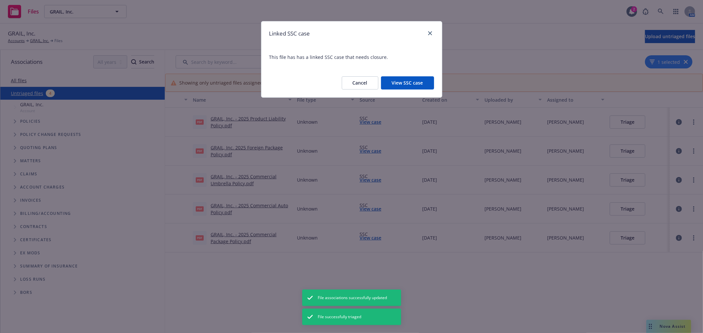
click at [406, 81] on button "View SSC case" at bounding box center [407, 82] width 53 height 13
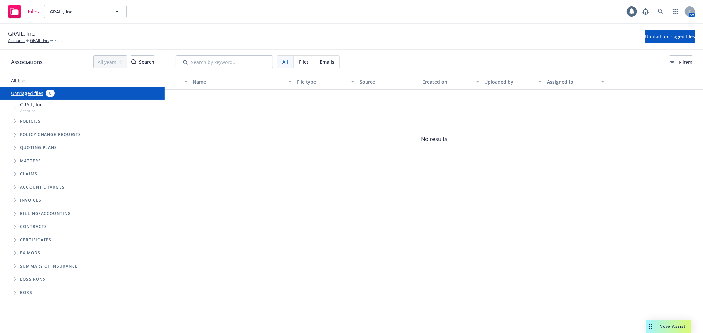
click at [431, 200] on div "Name File type Source Created on Uploaded by Assigned to No results" at bounding box center [434, 204] width 538 height 260
click at [42, 40] on link "GRAIL, Inc." at bounding box center [39, 41] width 19 height 6
